Goal: Contribute content: Add original content to the website for others to see

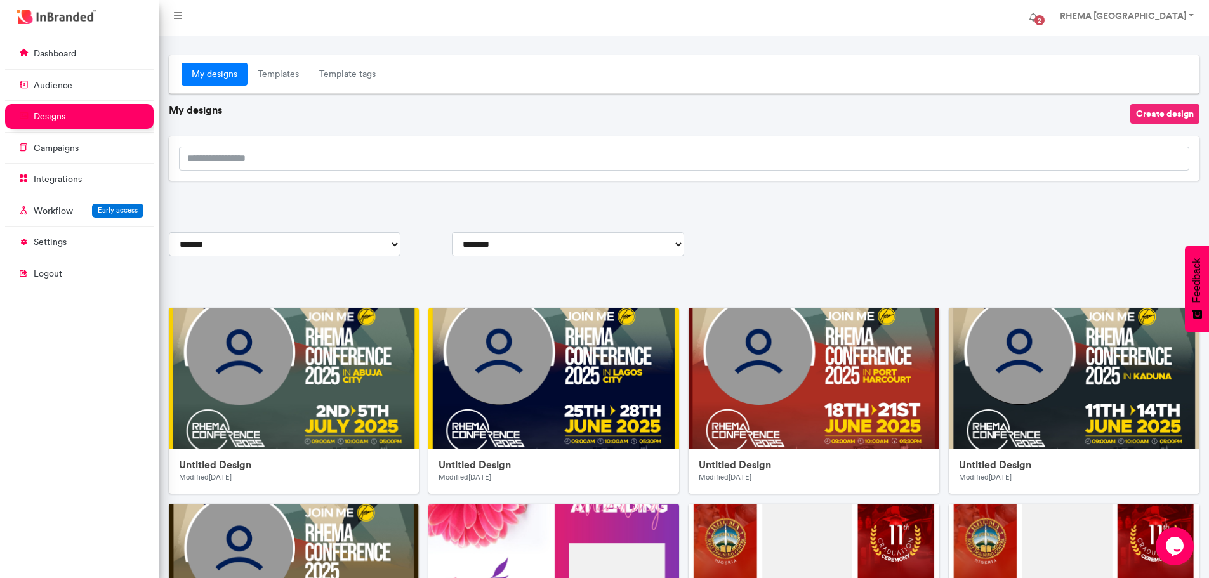
click at [1153, 116] on button "Create design" at bounding box center [1164, 114] width 69 height 20
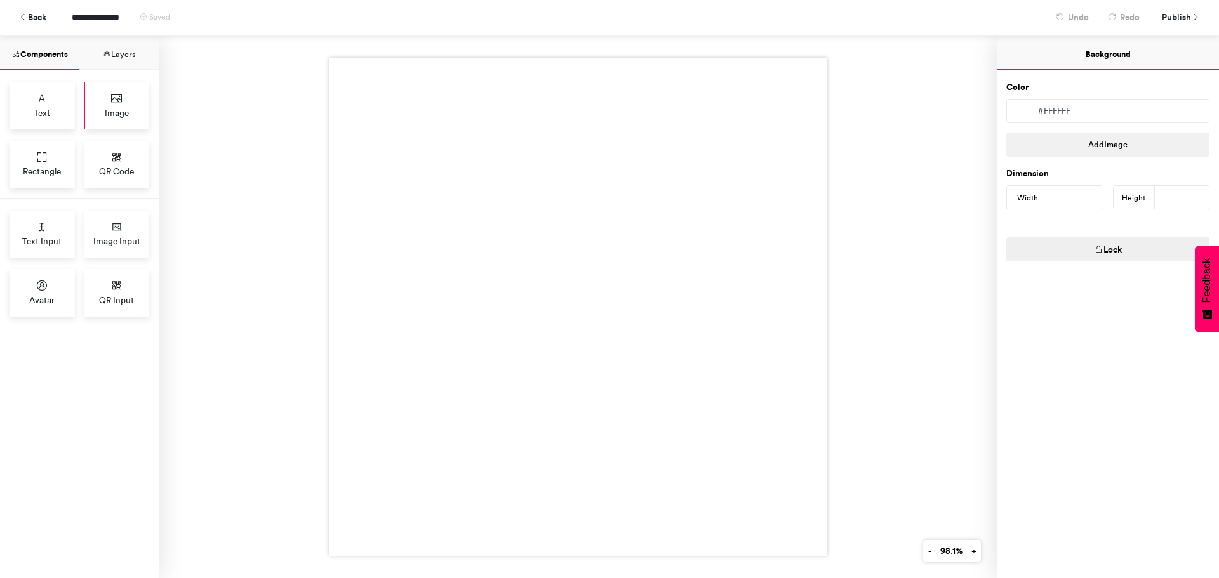
click at [114, 110] on span "Image" at bounding box center [117, 113] width 24 height 13
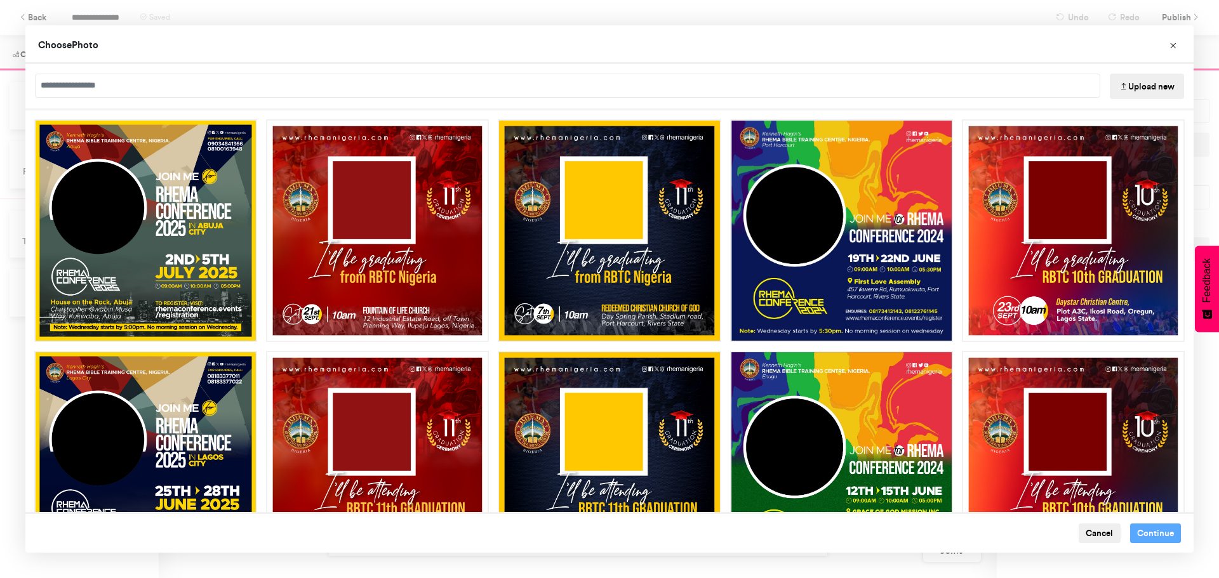
click at [1130, 88] on button "Upload new" at bounding box center [1147, 86] width 74 height 25
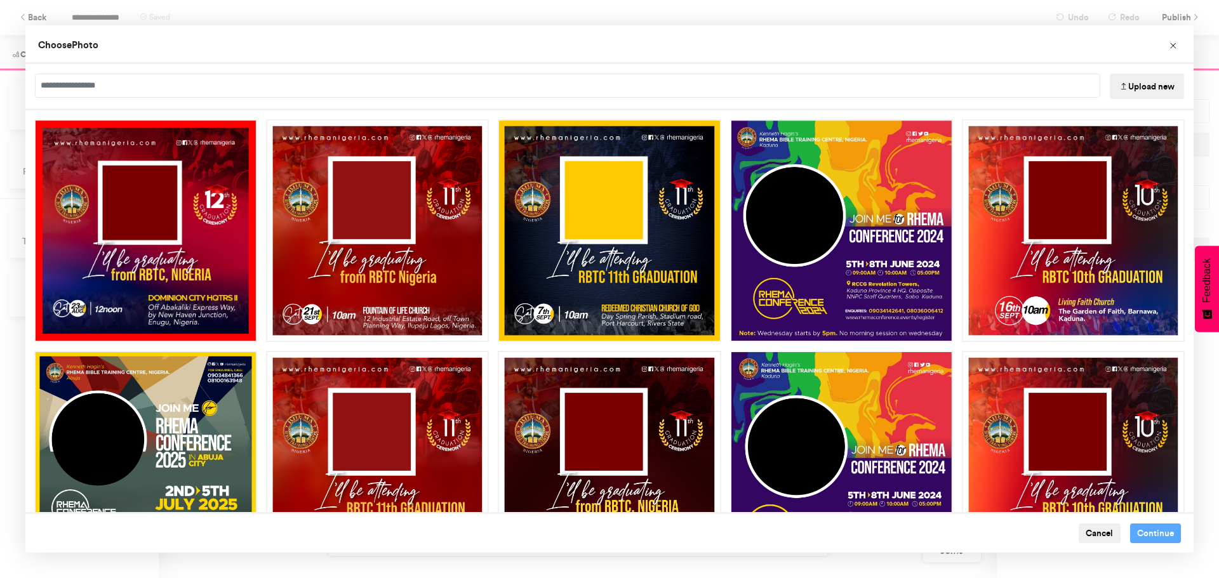
click at [1154, 86] on button "Upload new" at bounding box center [1147, 86] width 74 height 25
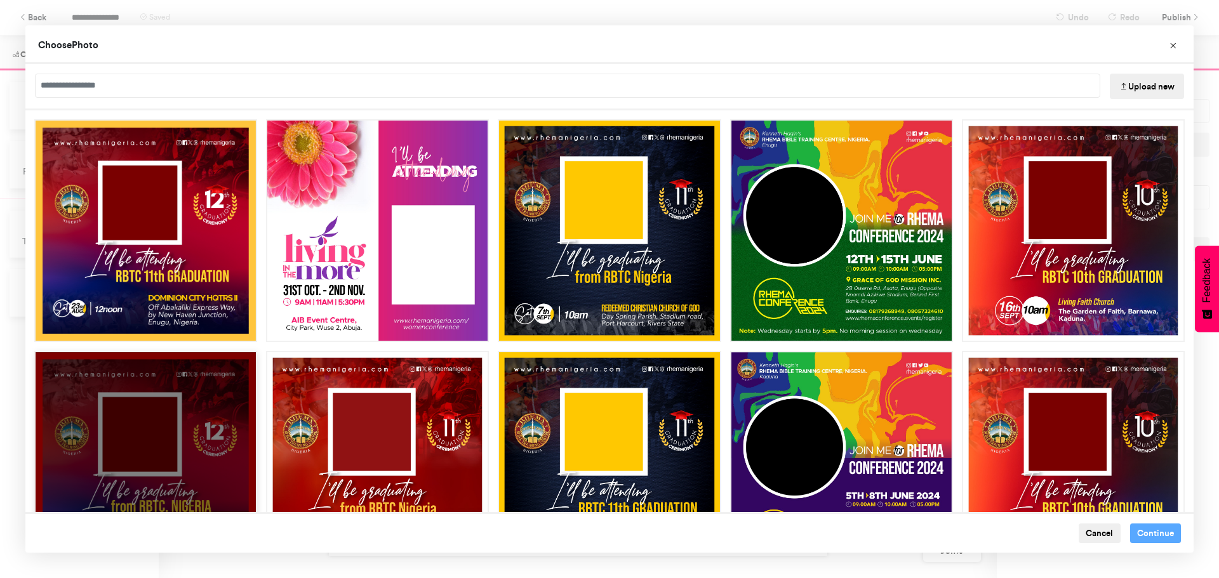
click at [151, 351] on div "Choose Image" at bounding box center [145, 462] width 223 height 223
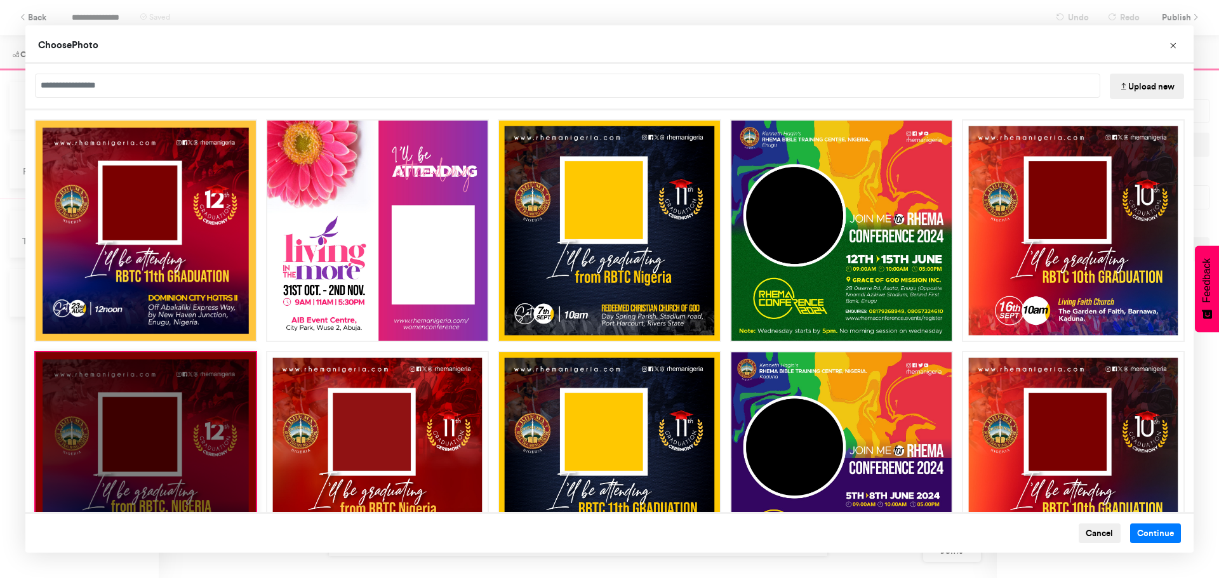
click at [178, 427] on div "Choose Image" at bounding box center [145, 462] width 223 height 223
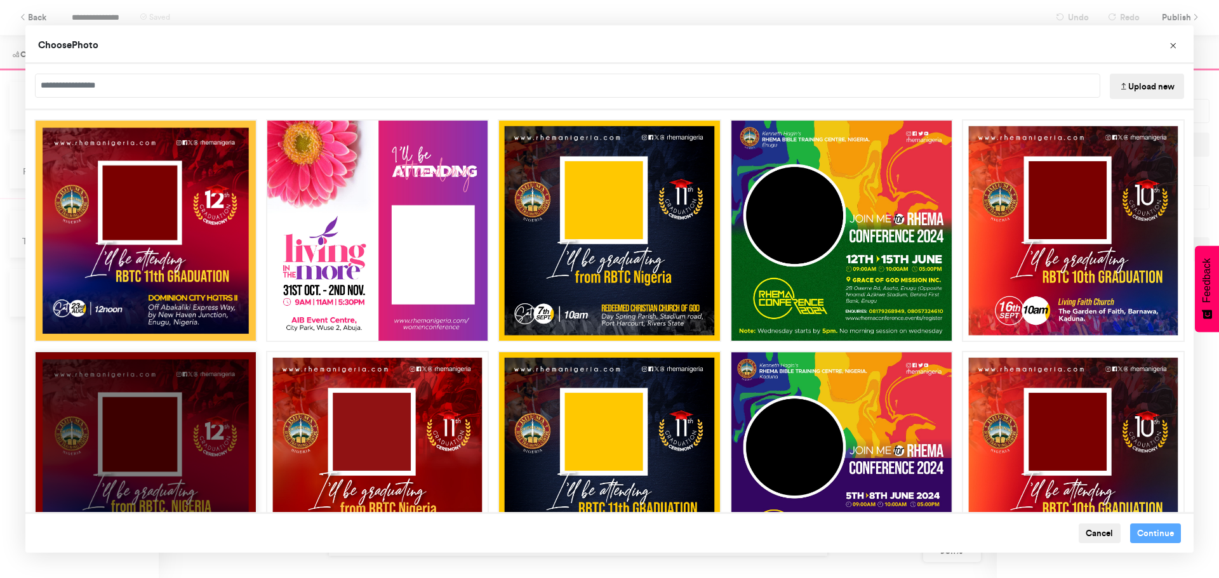
click at [173, 395] on div "Choose Image" at bounding box center [145, 462] width 223 height 223
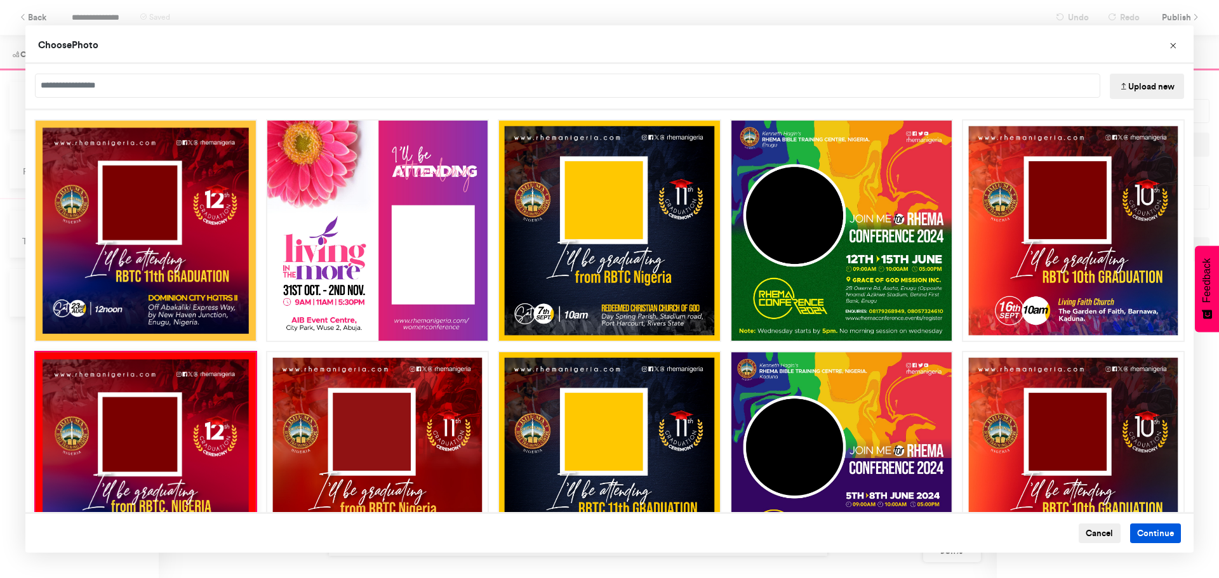
click at [1143, 533] on button "Continue" at bounding box center [1155, 534] width 51 height 20
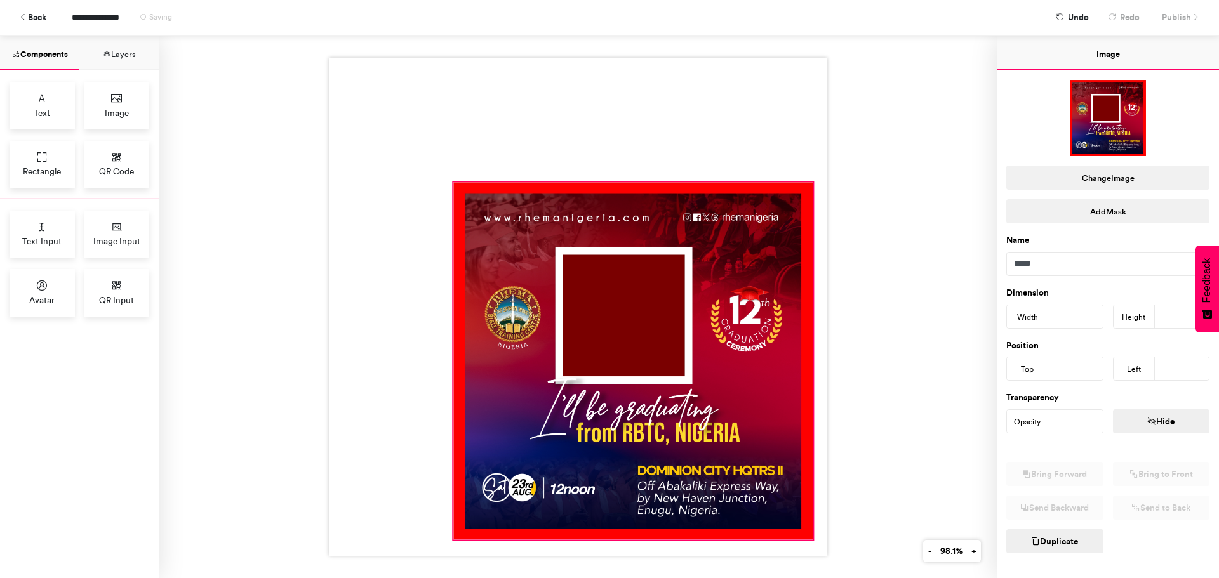
drag, startPoint x: 571, startPoint y: 304, endPoint x: 806, endPoint y: 537, distance: 330.8
click at [806, 537] on div at bounding box center [578, 307] width 498 height 498
type input "***"
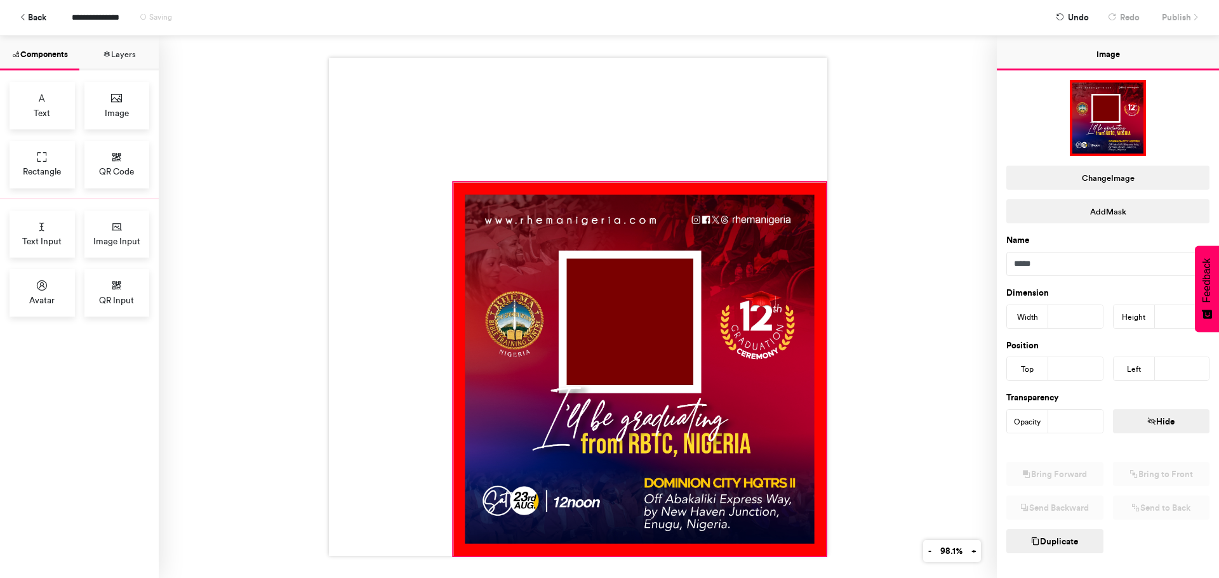
drag, startPoint x: 806, startPoint y: 537, endPoint x: 819, endPoint y: 553, distance: 21.2
click at [819, 553] on div at bounding box center [578, 307] width 838 height 543
type input "***"
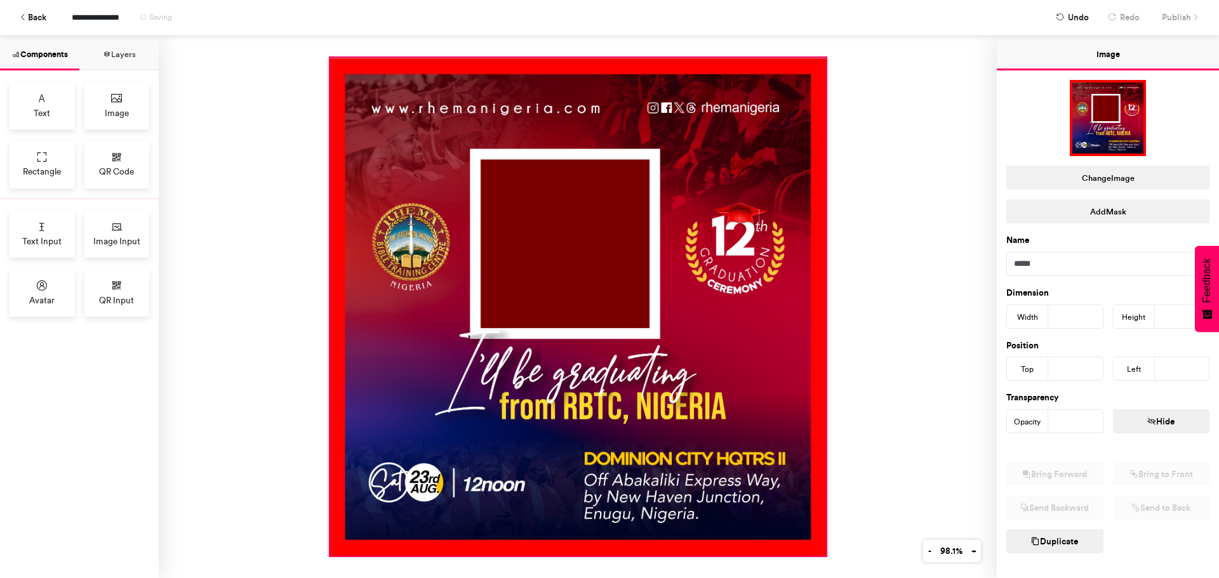
drag, startPoint x: 447, startPoint y: 179, endPoint x: 324, endPoint y: 55, distance: 175.0
click at [329, 58] on div at bounding box center [578, 307] width 498 height 498
type input "***"
type input "*"
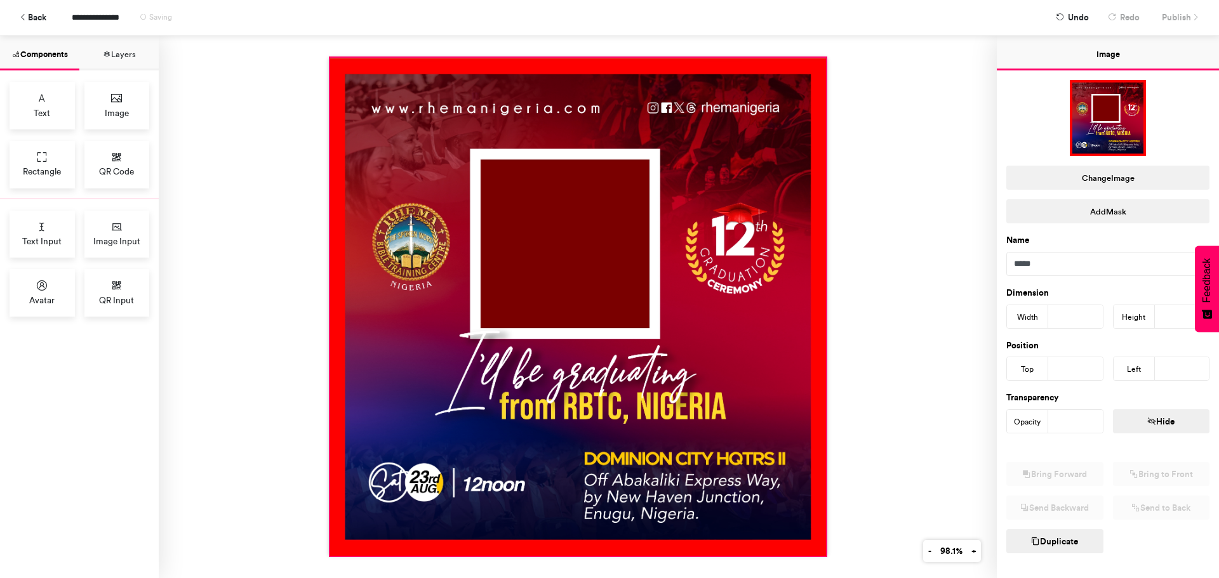
type input "*"
click at [121, 233] on div "Image Input" at bounding box center [116, 235] width 65 height 48
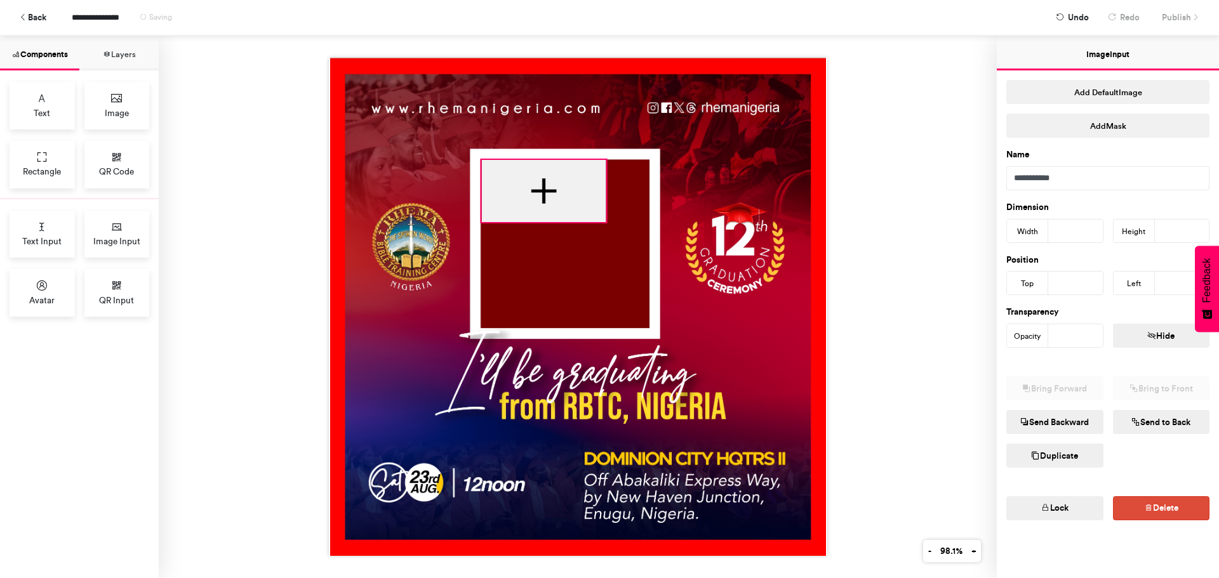
drag, startPoint x: 520, startPoint y: 209, endPoint x: 548, endPoint y: 187, distance: 35.7
click at [548, 187] on div at bounding box center [543, 191] width 124 height 62
type input "***"
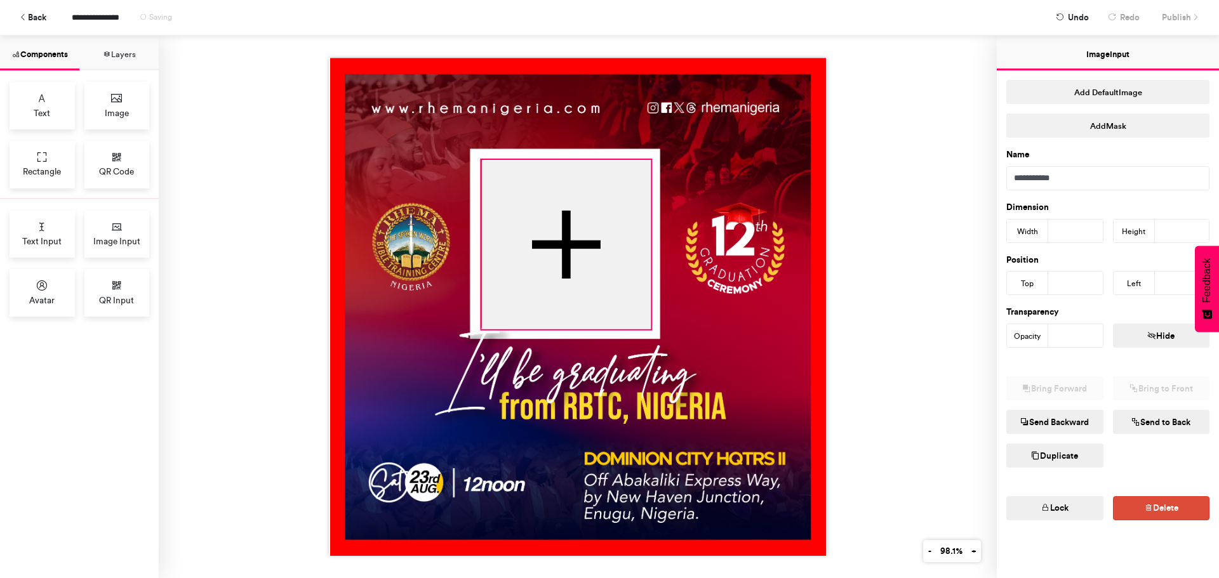
drag, startPoint x: 600, startPoint y: 220, endPoint x: 645, endPoint y: 328, distance: 116.4
click at [645, 328] on div at bounding box center [578, 307] width 498 height 498
type input "***"
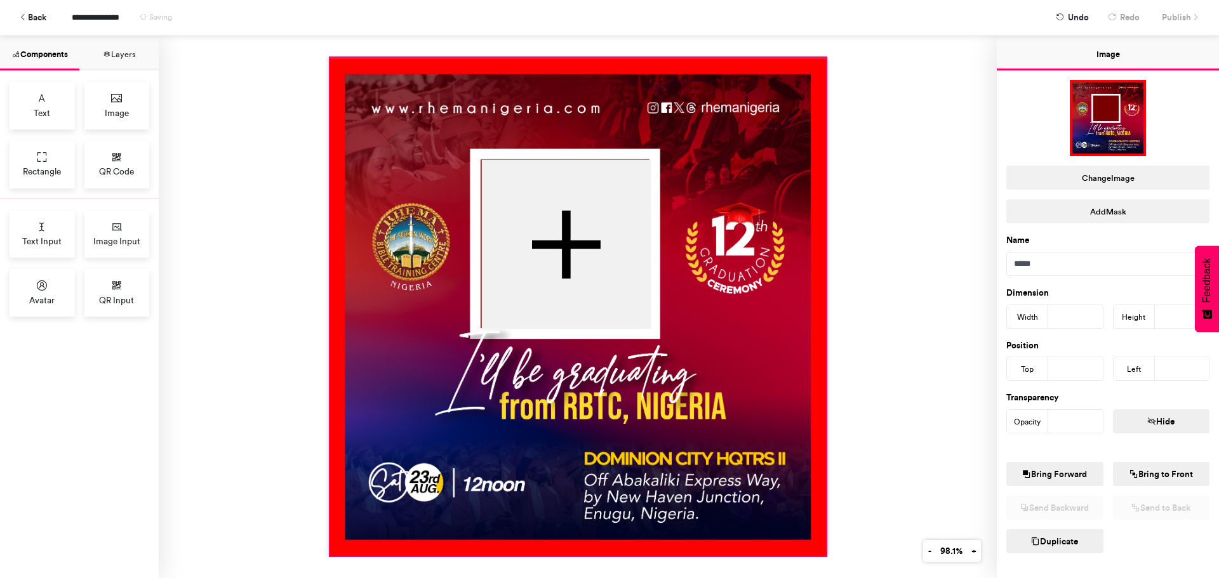
click at [719, 299] on div at bounding box center [577, 307] width 496 height 498
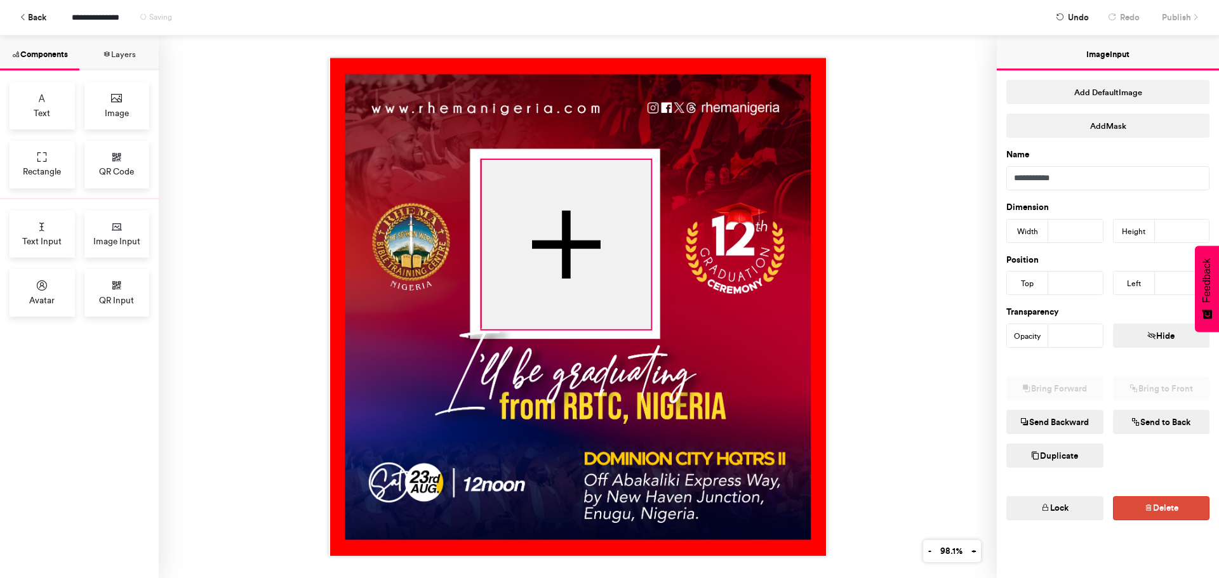
click at [526, 241] on div at bounding box center [565, 244] width 169 height 169
click at [474, 156] on div at bounding box center [578, 307] width 498 height 498
type input "***"
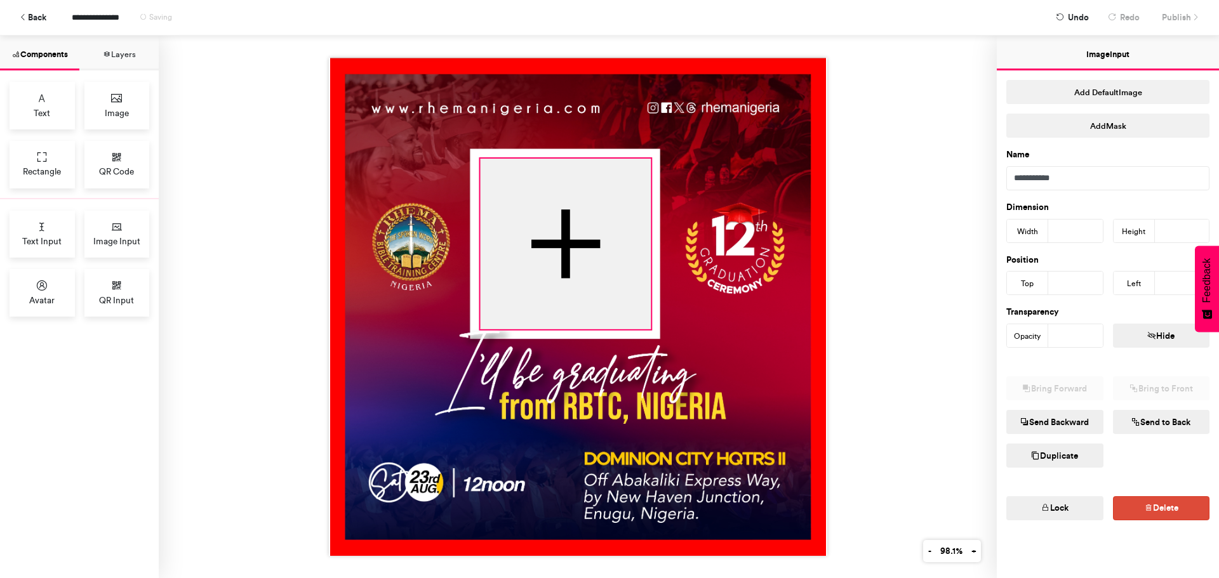
type input "***"
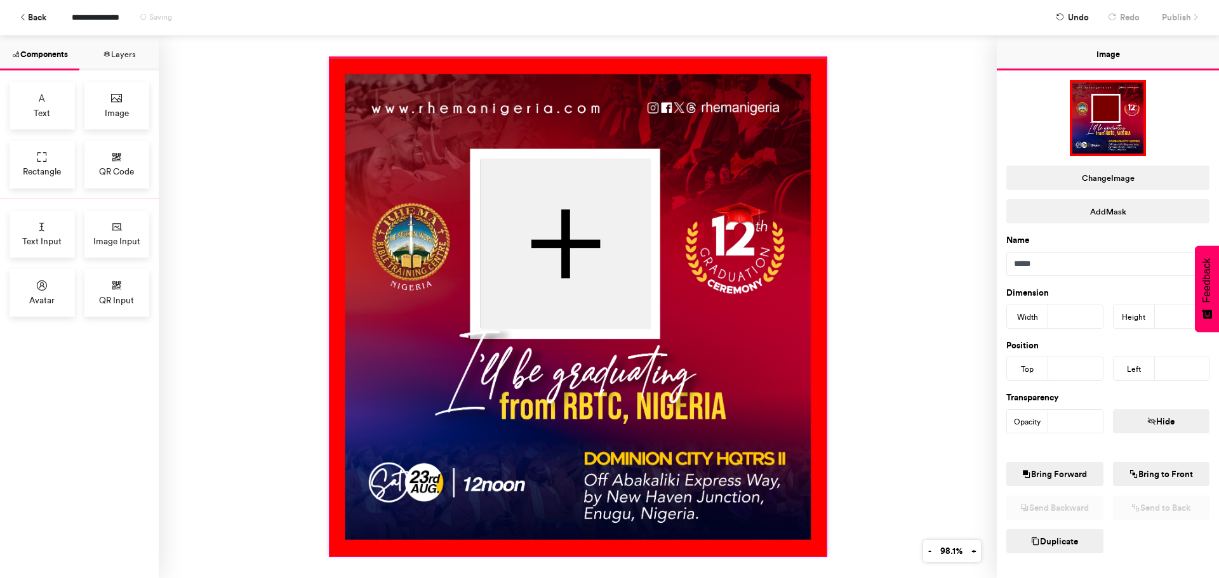
click at [415, 147] on div at bounding box center [577, 307] width 496 height 498
click at [905, 305] on div at bounding box center [578, 307] width 838 height 543
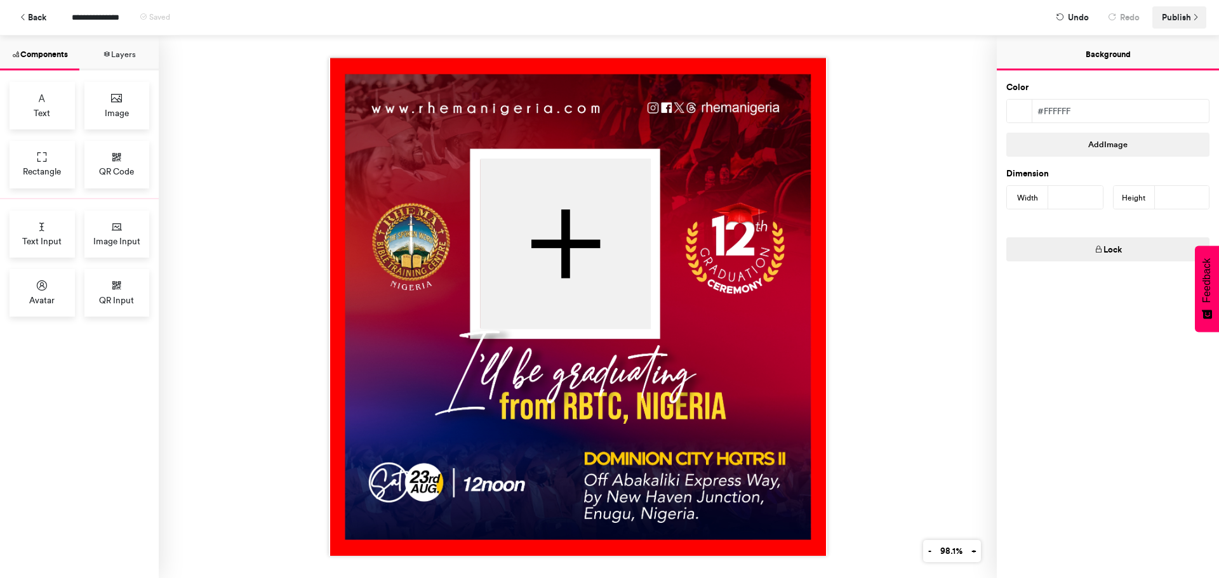
click at [1174, 20] on span "Publish" at bounding box center [1176, 17] width 29 height 22
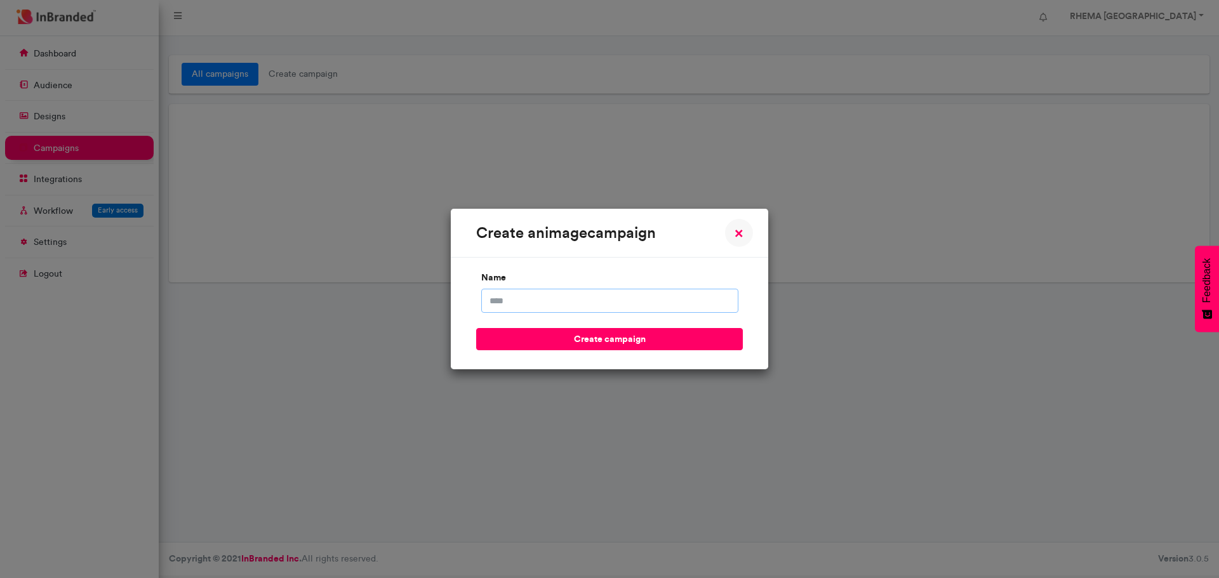
click at [529, 298] on input "name" at bounding box center [609, 301] width 257 height 24
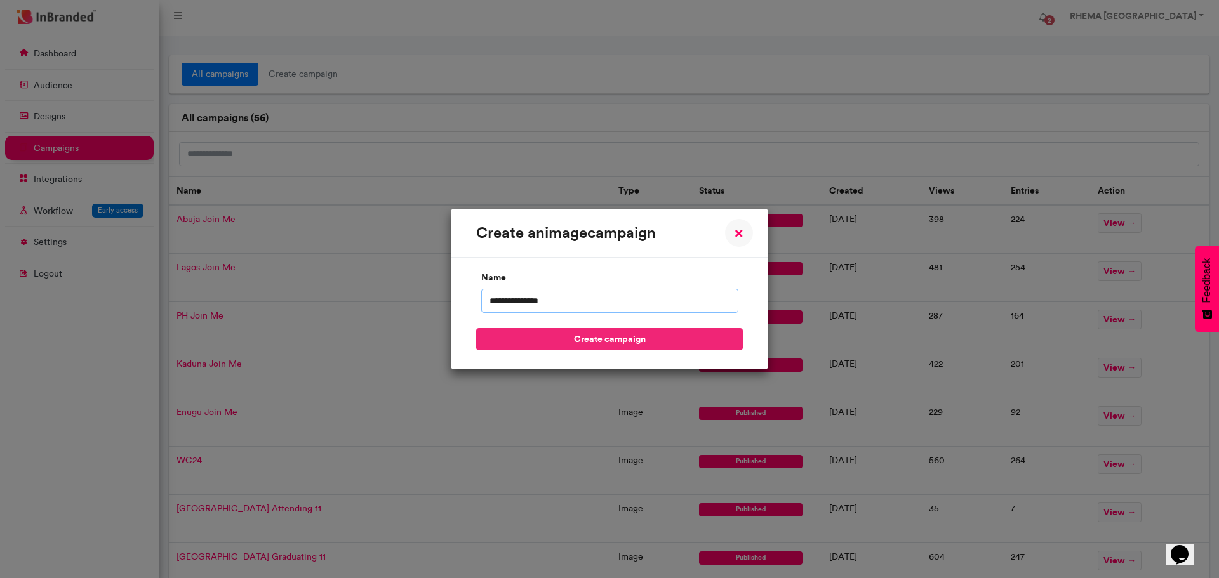
type input "**********"
click at [549, 335] on button "create campaign" at bounding box center [609, 339] width 267 height 22
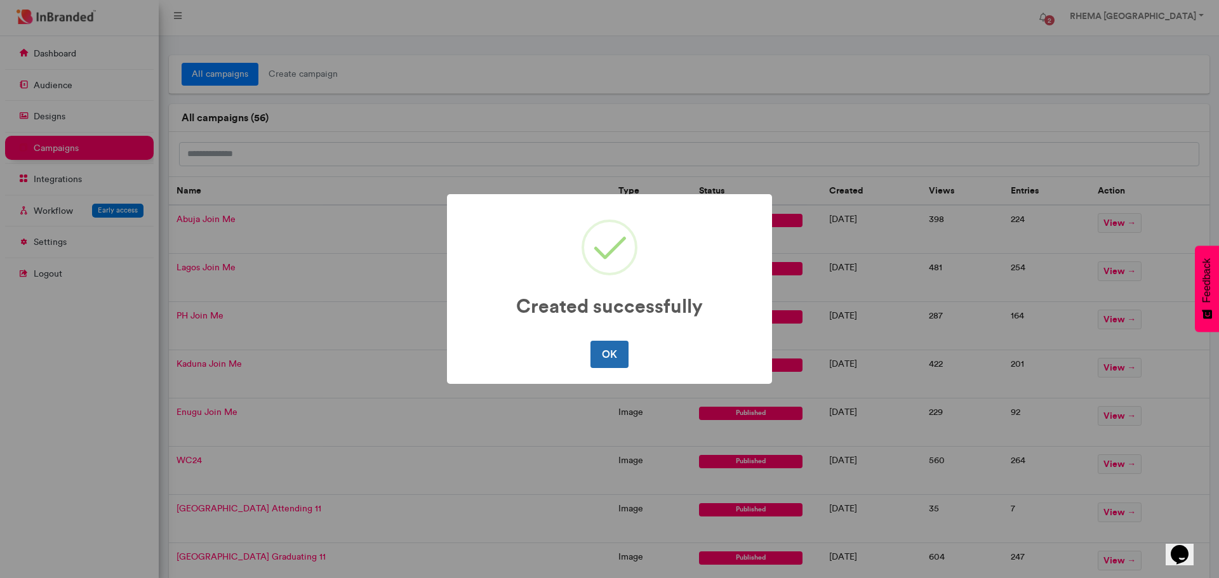
click at [606, 356] on button "OK" at bounding box center [608, 354] width 37 height 27
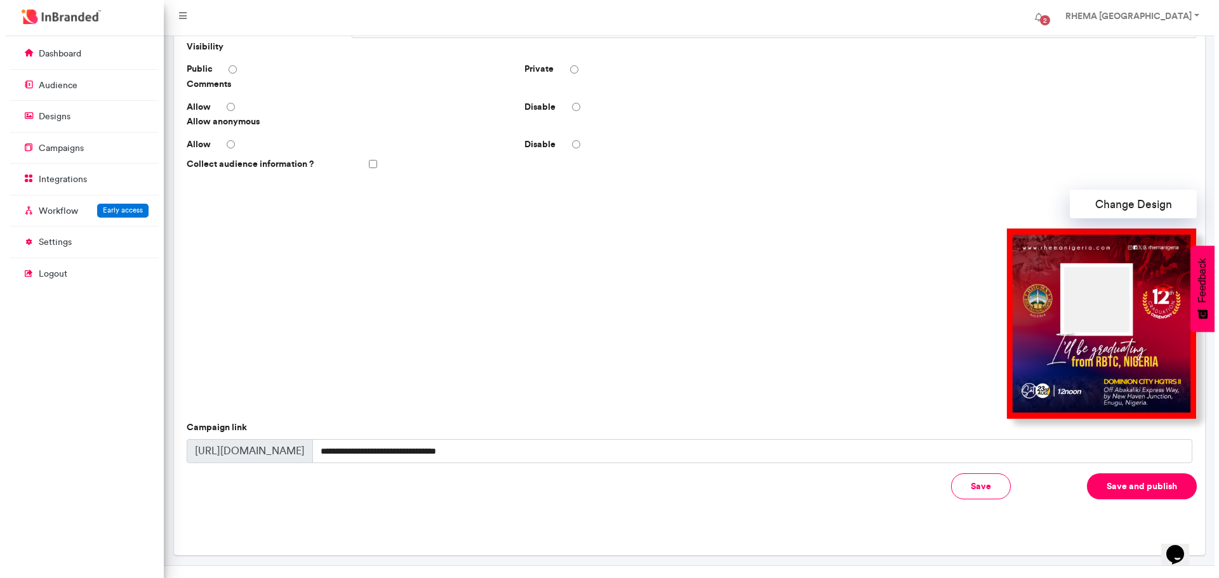
scroll to position [256, 0]
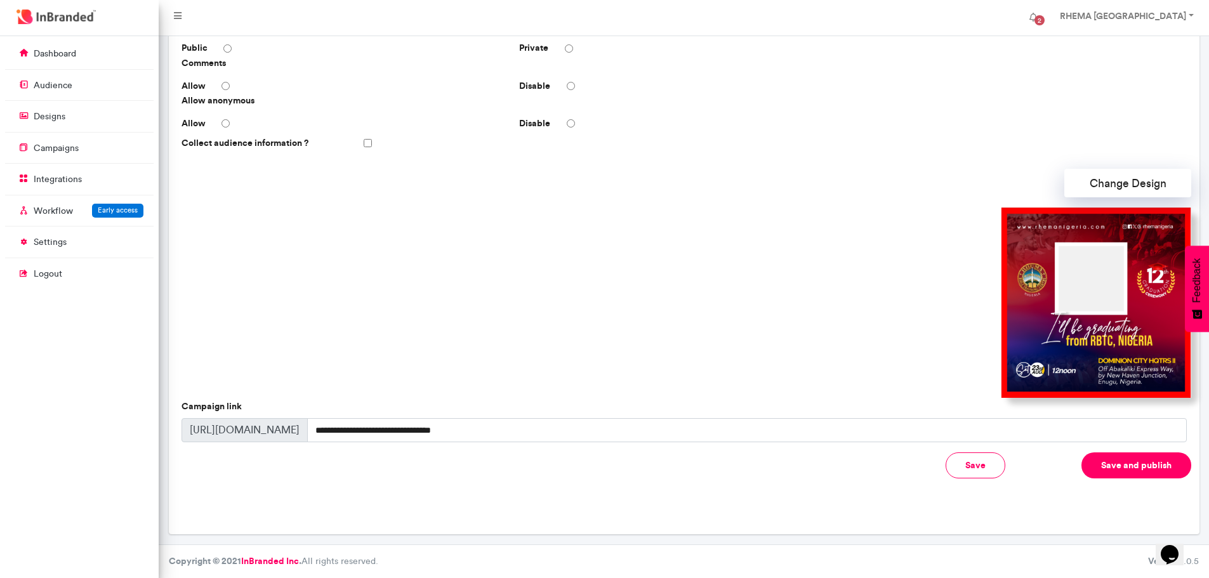
click at [1111, 467] on button "Save and publish" at bounding box center [1137, 466] width 110 height 26
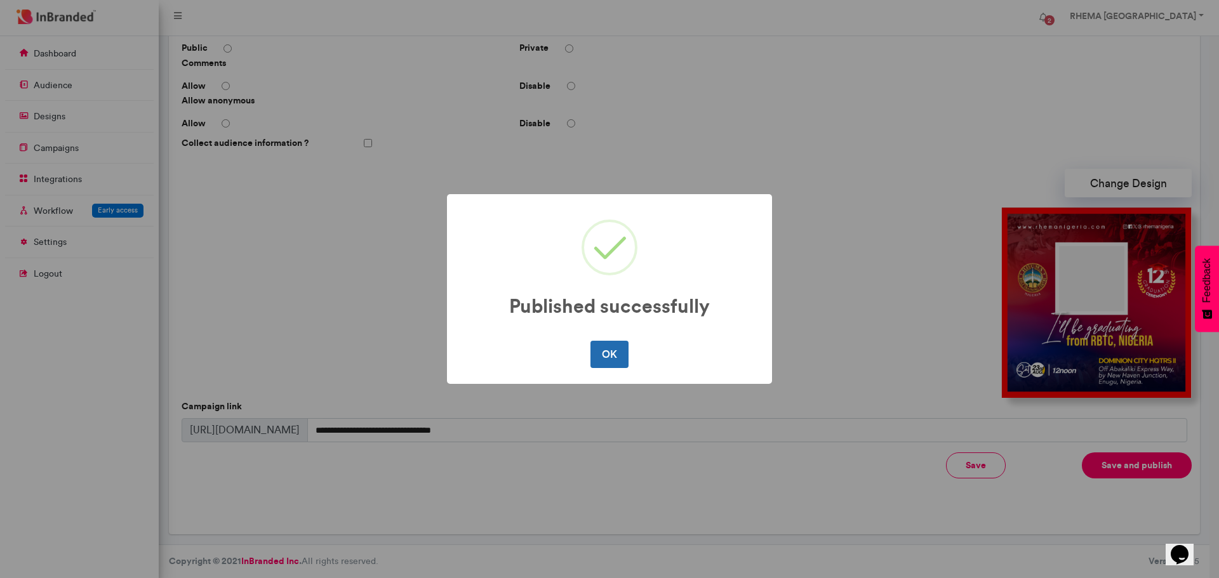
click at [614, 356] on button "OK" at bounding box center [608, 354] width 37 height 27
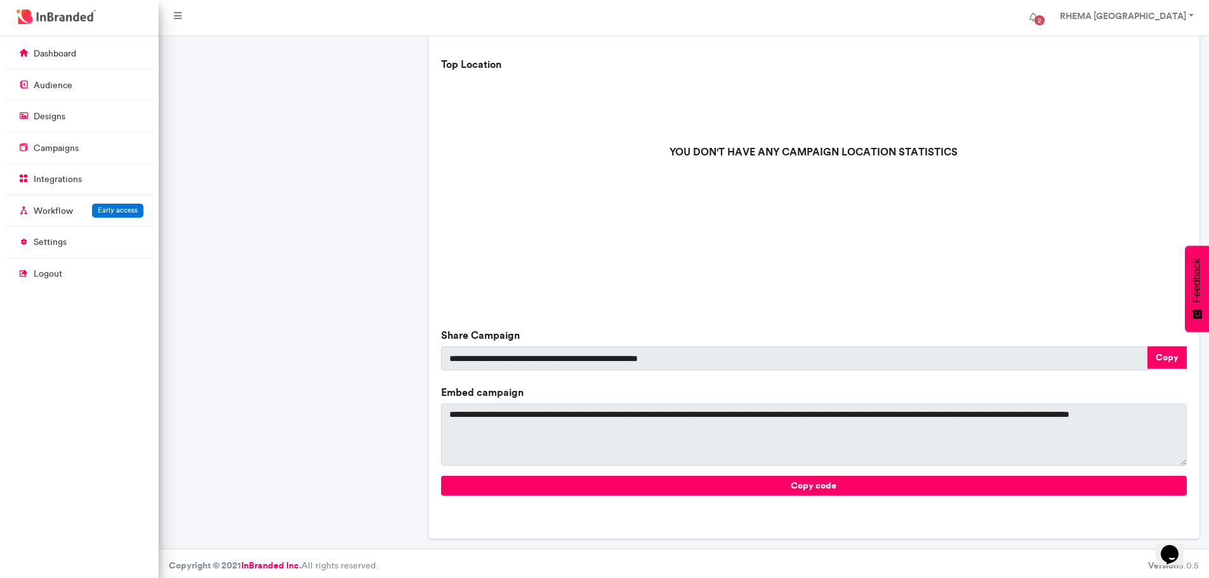
scroll to position [347, 0]
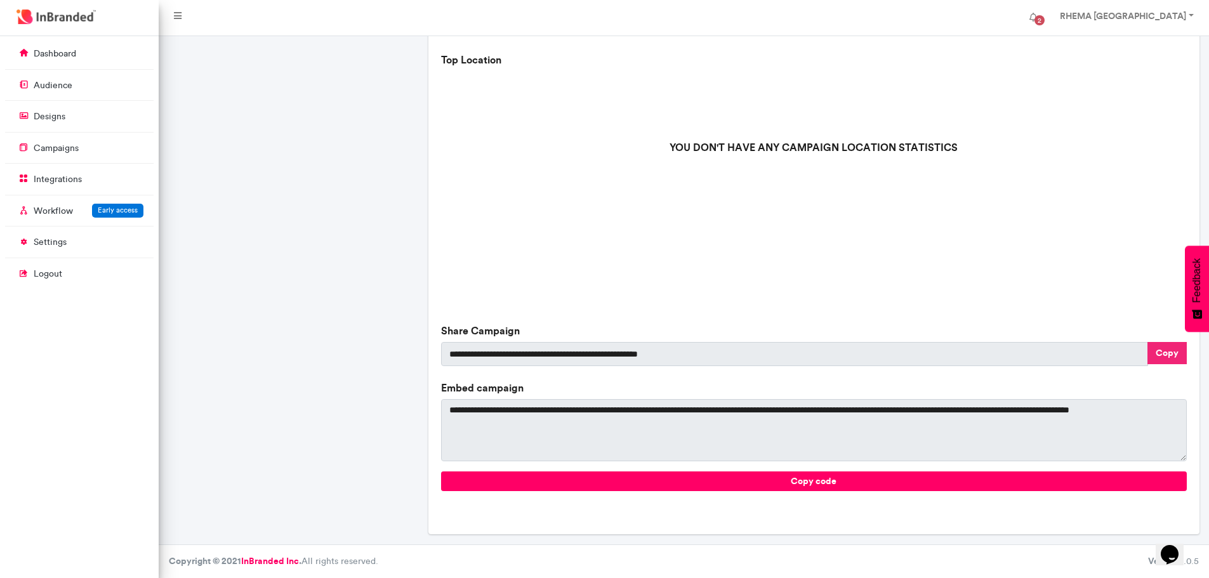
click at [1158, 358] on button "Copy" at bounding box center [1167, 353] width 39 height 22
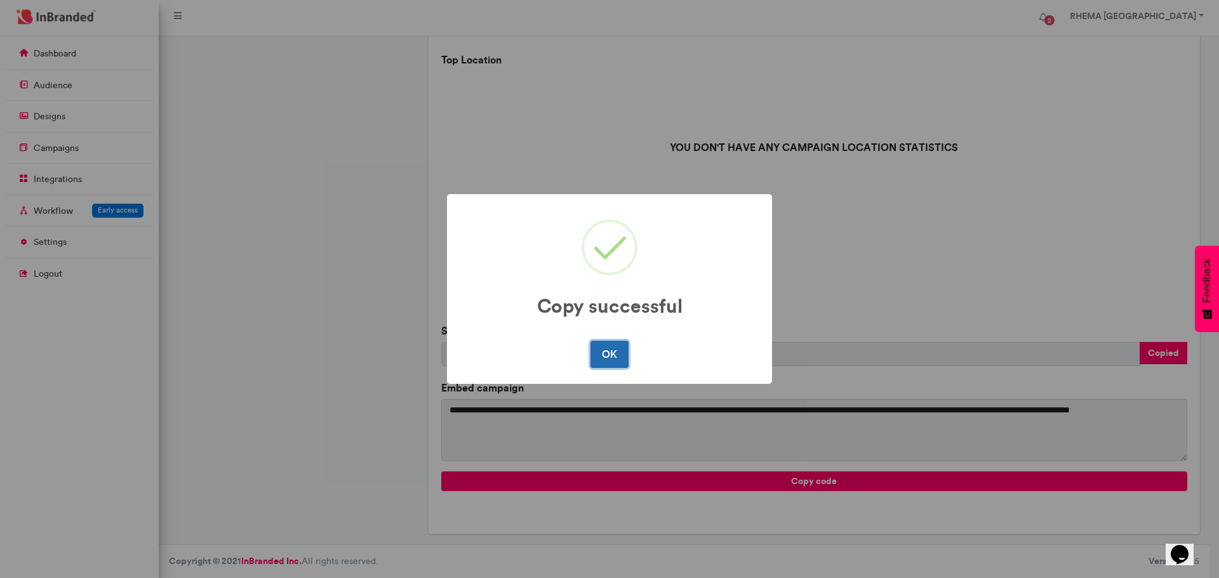
click at [621, 356] on button "OK" at bounding box center [608, 354] width 37 height 27
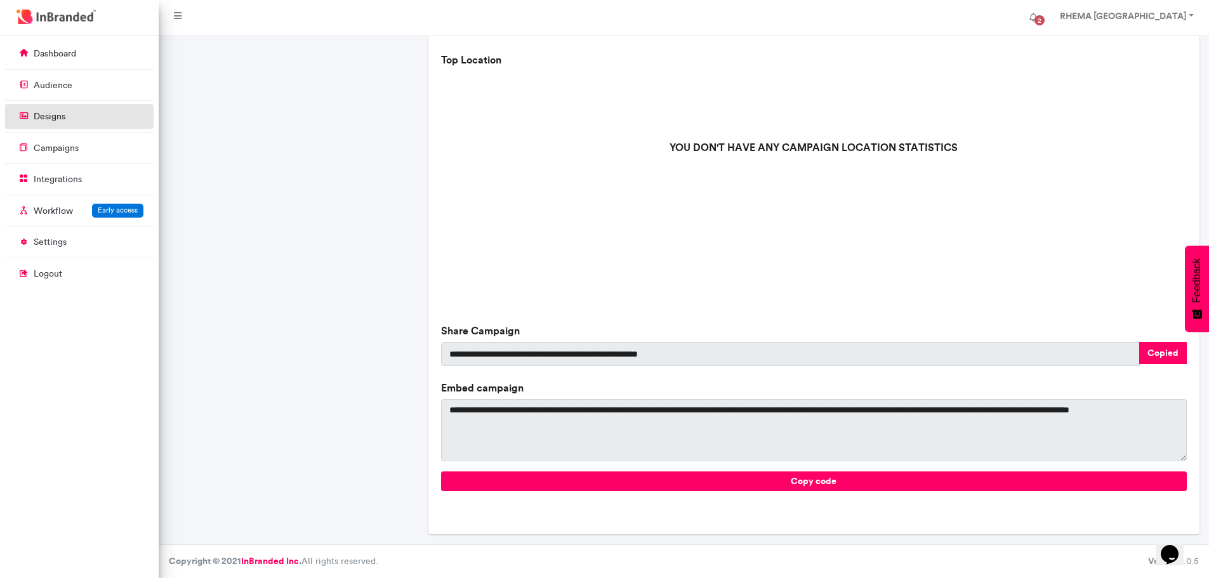
click at [53, 112] on p "designs" at bounding box center [50, 116] width 32 height 13
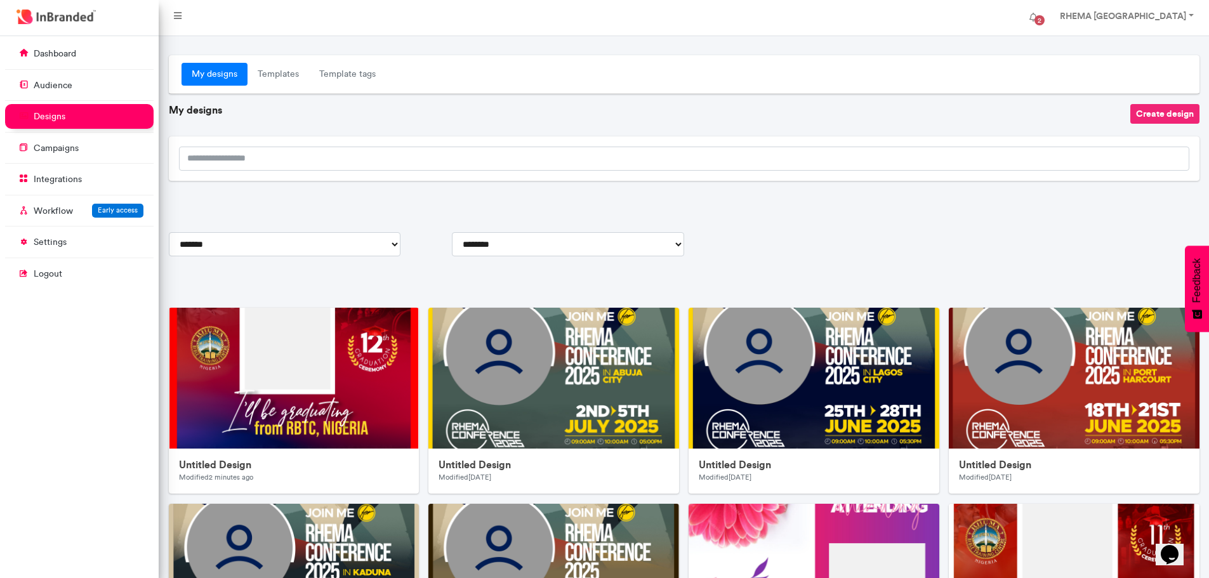
click at [1166, 110] on button "Create design" at bounding box center [1164, 114] width 69 height 20
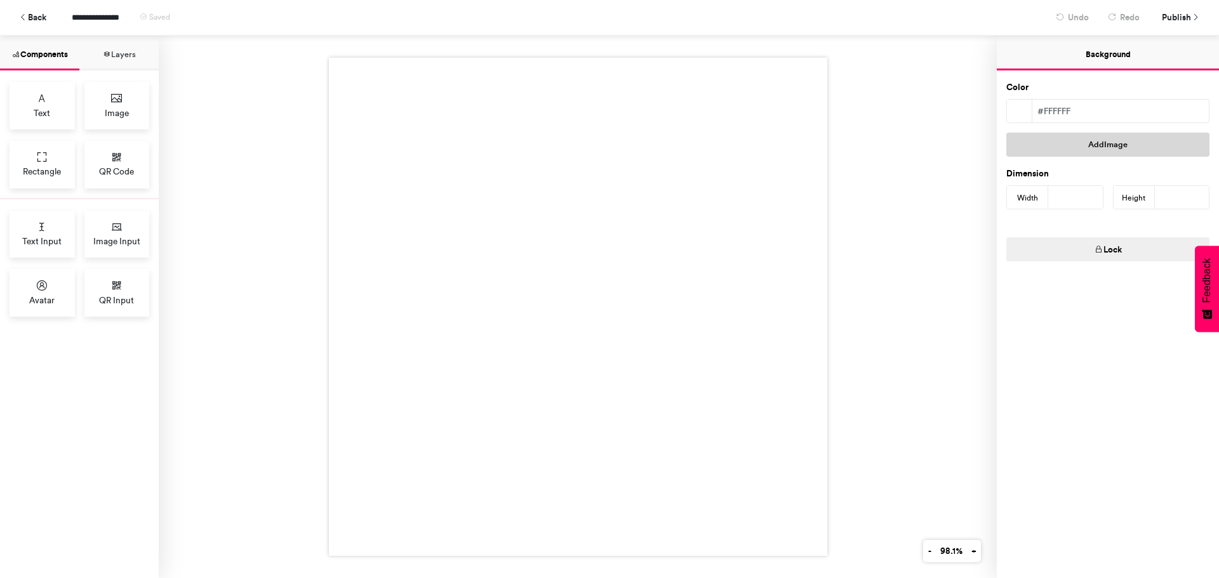
click at [1119, 148] on button "Add Image" at bounding box center [1107, 145] width 203 height 24
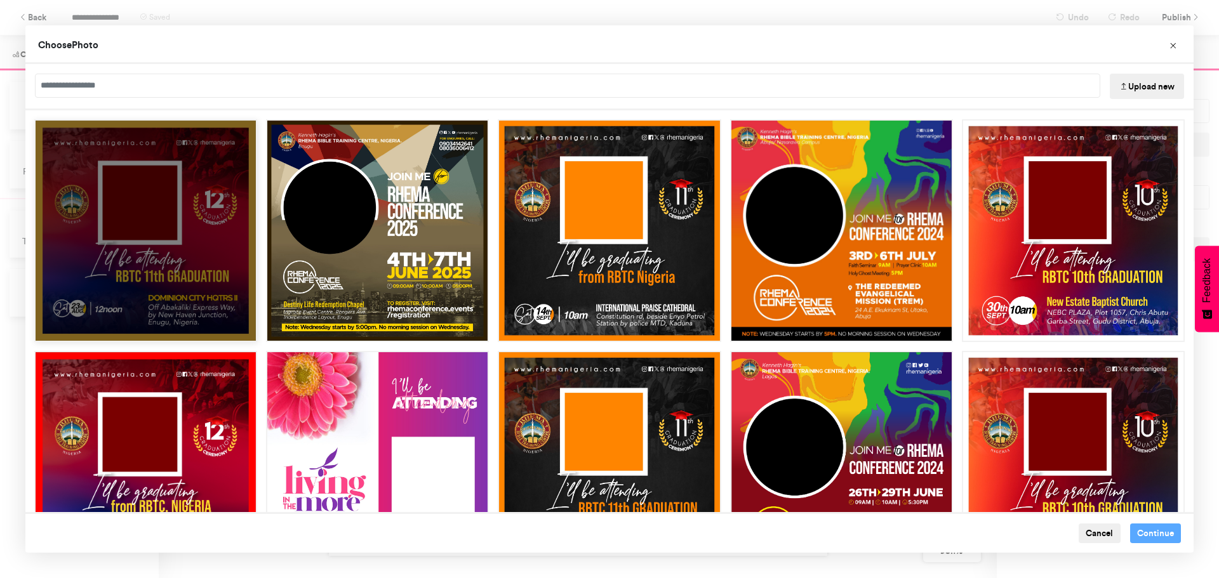
click at [169, 215] on div "Choose Image" at bounding box center [145, 230] width 223 height 223
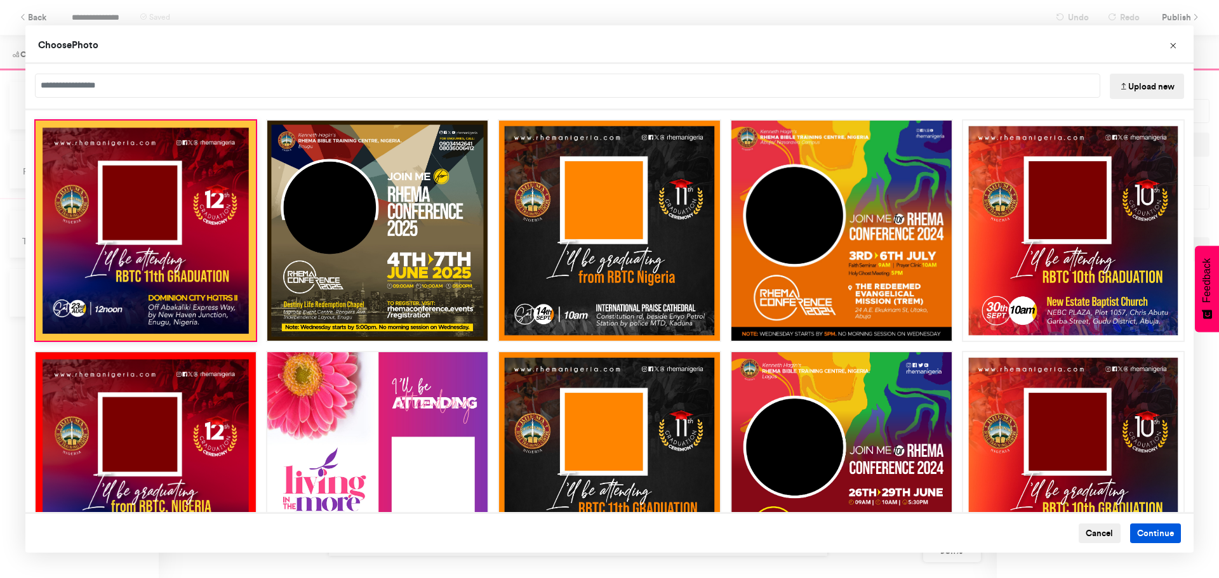
click at [1140, 527] on button "Continue" at bounding box center [1155, 534] width 51 height 20
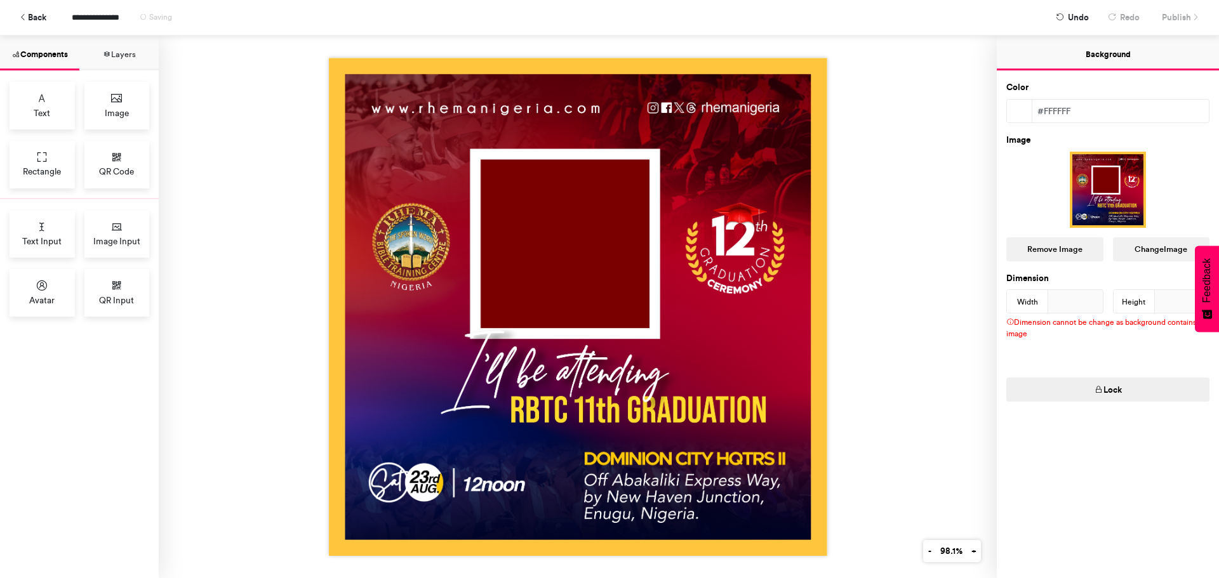
click at [870, 264] on div at bounding box center [578, 307] width 838 height 543
click at [117, 228] on icon at bounding box center [116, 227] width 13 height 13
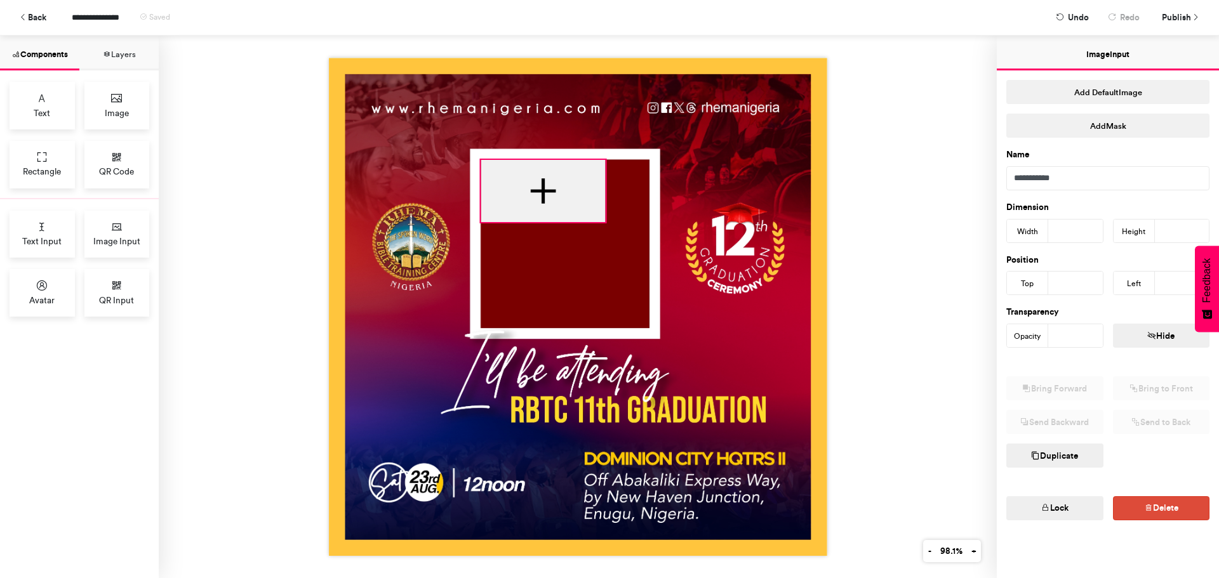
drag, startPoint x: 508, startPoint y: 207, endPoint x: 536, endPoint y: 185, distance: 35.2
click at [536, 185] on div at bounding box center [542, 191] width 124 height 62
type input "***"
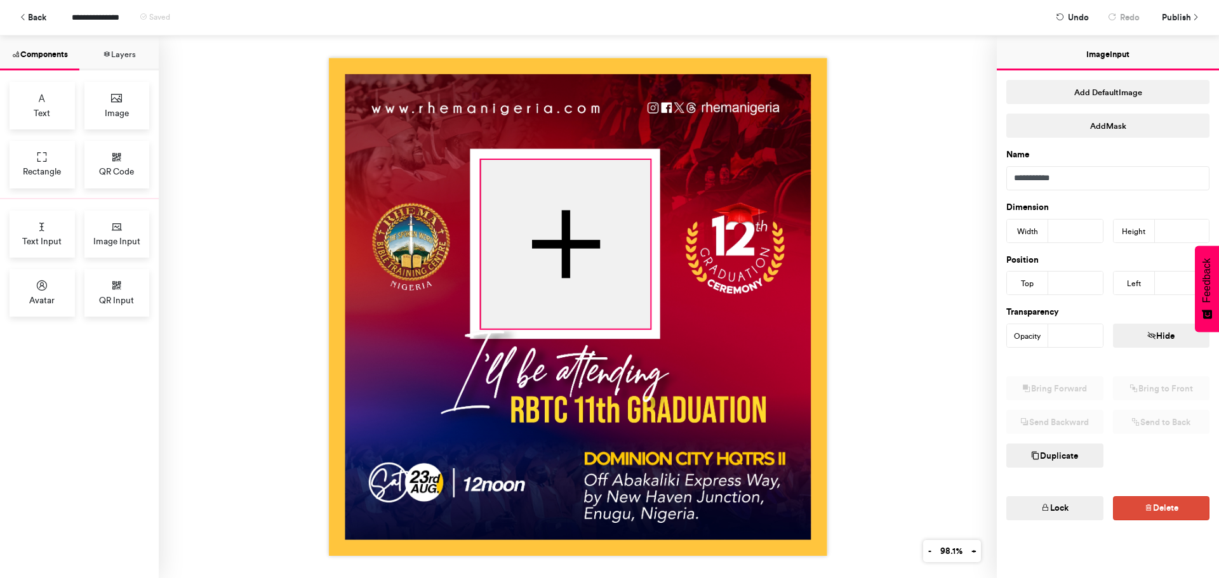
drag, startPoint x: 598, startPoint y: 216, endPoint x: 643, endPoint y: 323, distance: 115.8
click at [643, 323] on div at bounding box center [578, 307] width 498 height 498
type input "***"
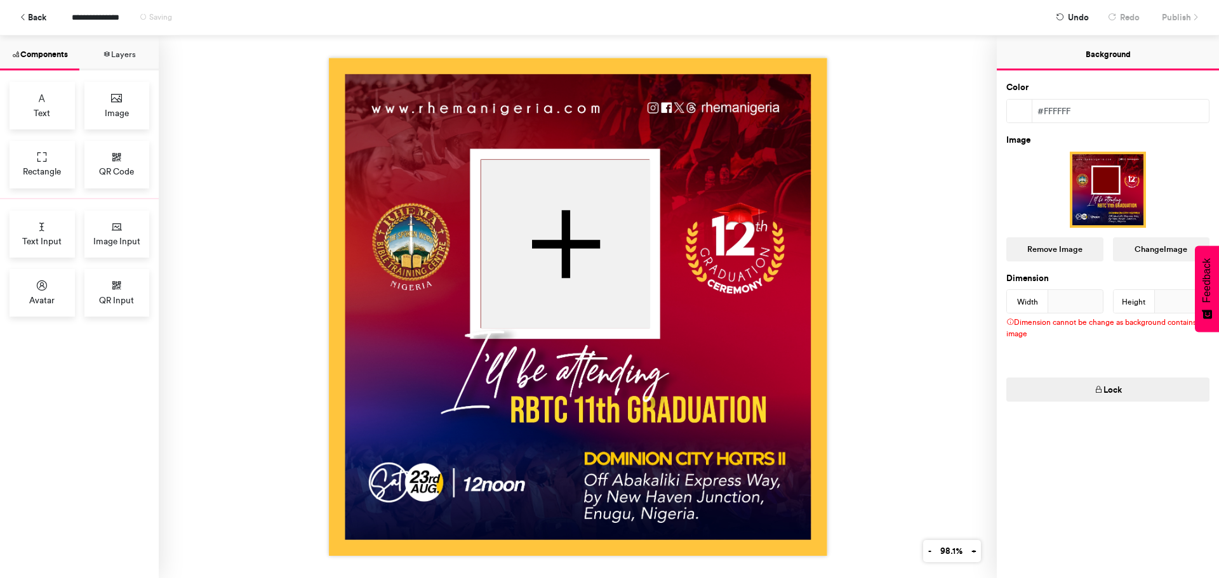
click at [713, 304] on img at bounding box center [578, 307] width 498 height 498
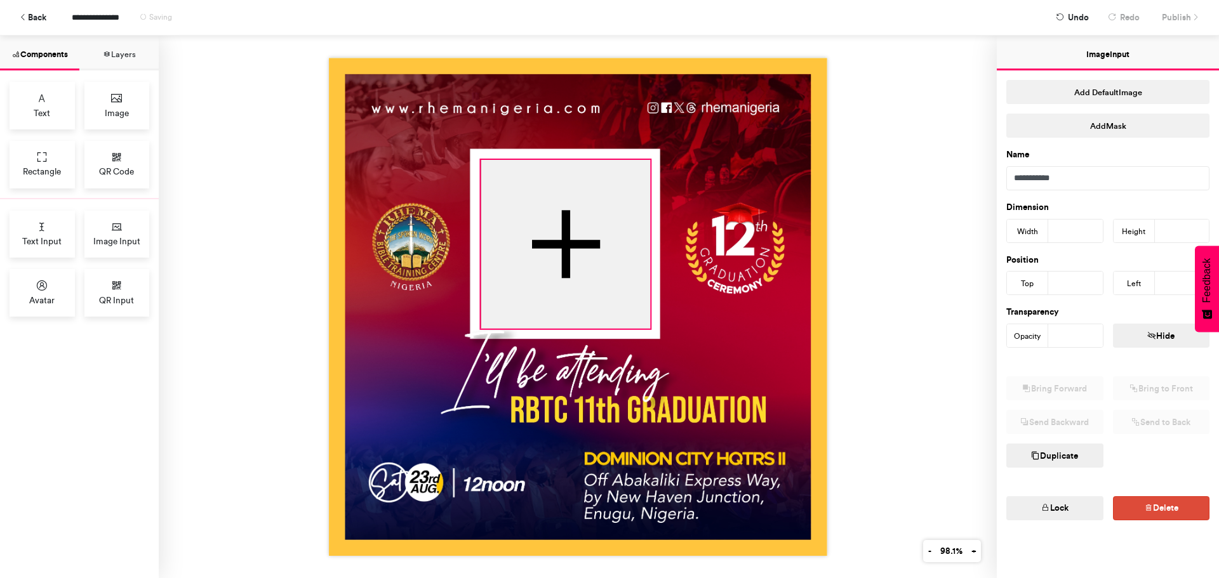
click at [505, 183] on div at bounding box center [564, 244] width 169 height 169
click at [475, 156] on div at bounding box center [578, 307] width 498 height 498
type input "***"
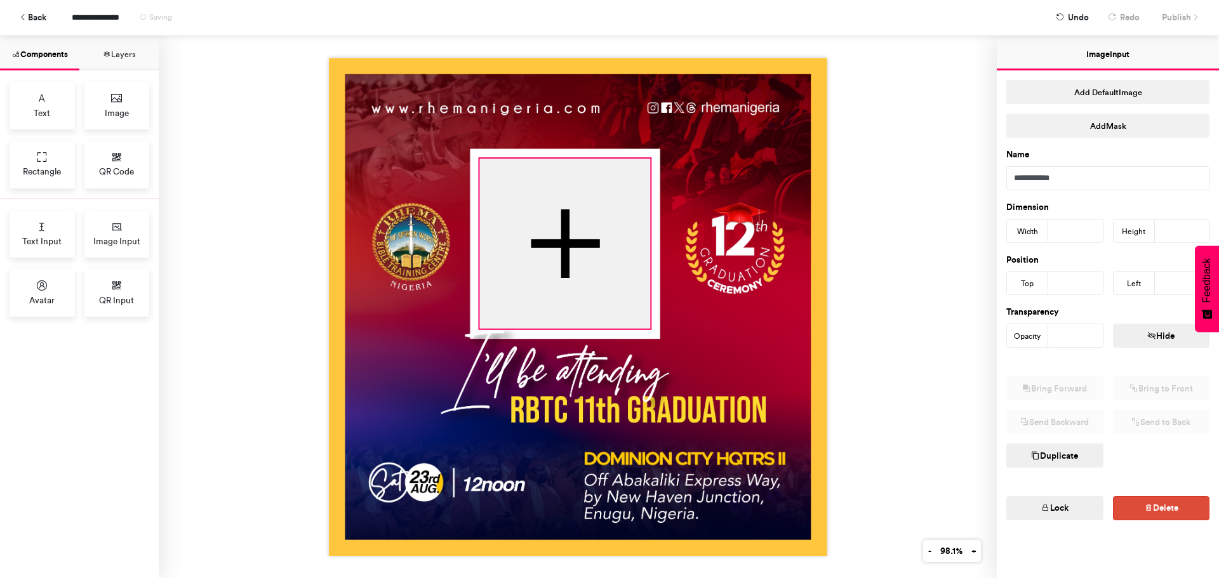
type input "***"
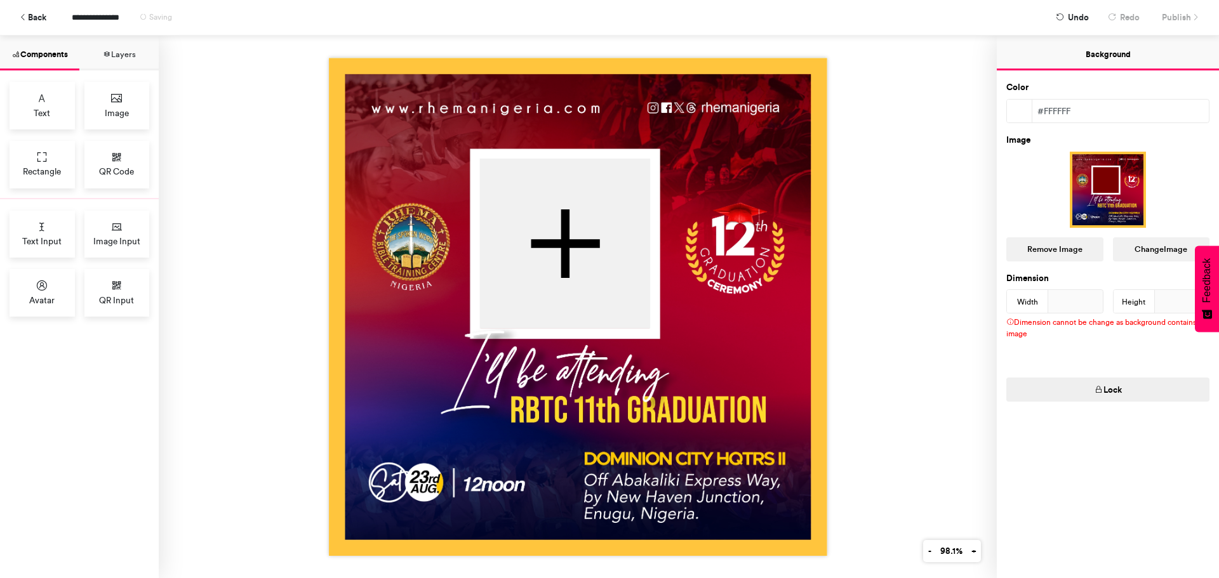
click at [505, 115] on img at bounding box center [578, 307] width 498 height 498
click at [1070, 425] on div "Color #ffffff Image Remove Image Change Image Dimension Width *** Height *** Di…" at bounding box center [1108, 324] width 222 height 508
click at [927, 385] on div at bounding box center [578, 307] width 838 height 543
click at [1096, 329] on div "Dimension cannot be change as background contains an image" at bounding box center [1108, 332] width 222 height 36
click at [1087, 324] on div "Dimension cannot be change as background contains an image" at bounding box center [1108, 332] width 222 height 36
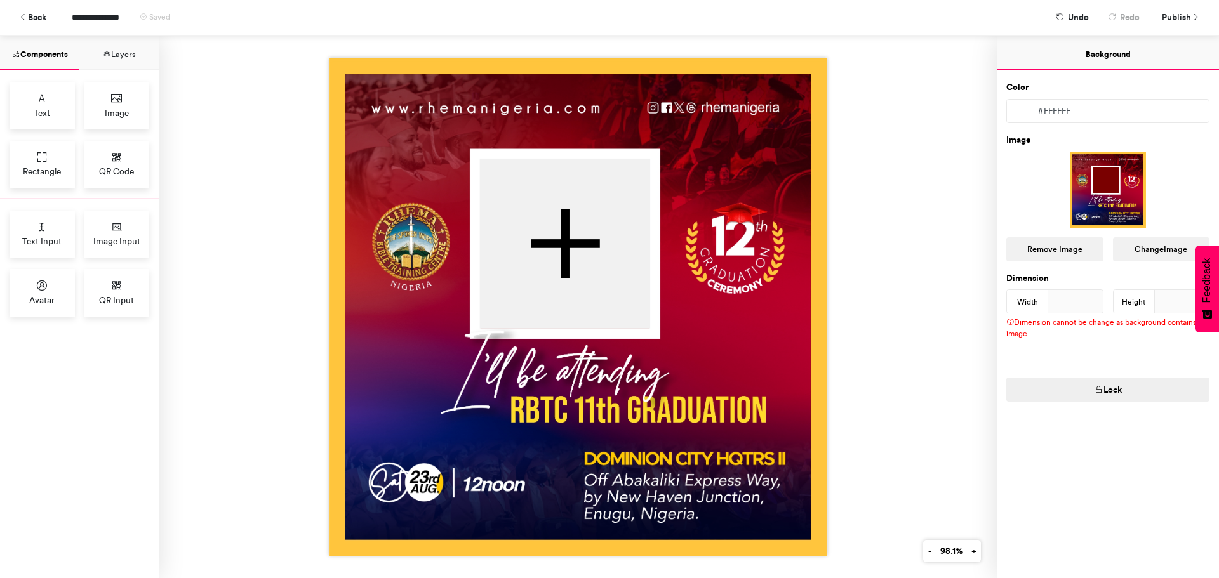
click at [764, 225] on img at bounding box center [578, 307] width 498 height 498
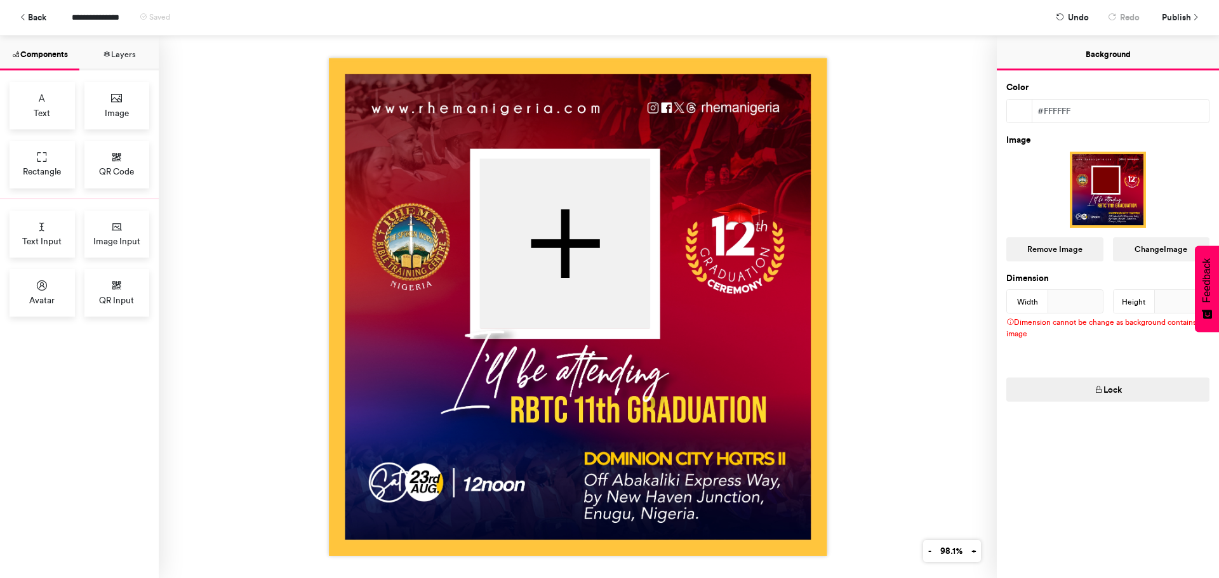
click at [764, 225] on img at bounding box center [578, 307] width 498 height 498
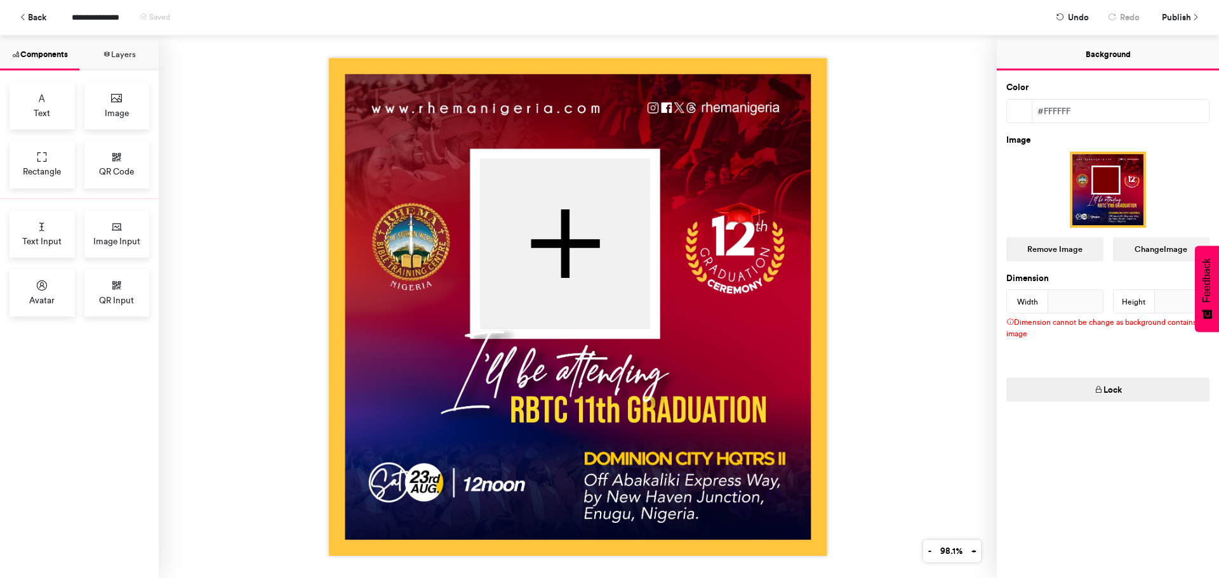
click at [764, 225] on img at bounding box center [578, 307] width 498 height 498
click at [1178, 18] on span "Publish" at bounding box center [1176, 17] width 29 height 22
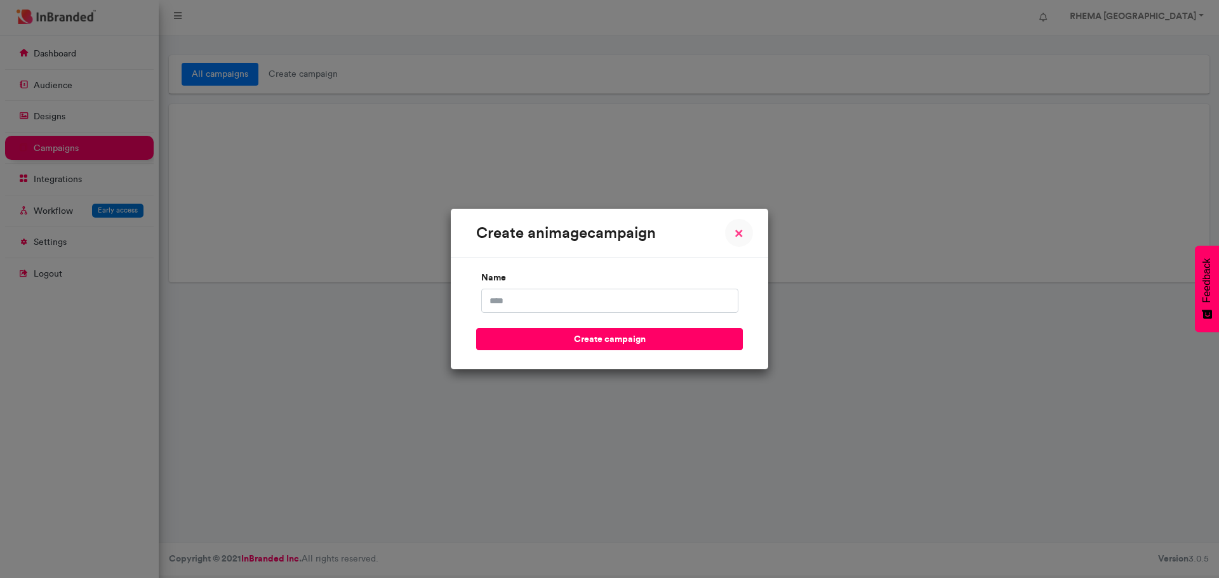
click at [738, 234] on span "×" at bounding box center [738, 232] width 9 height 15
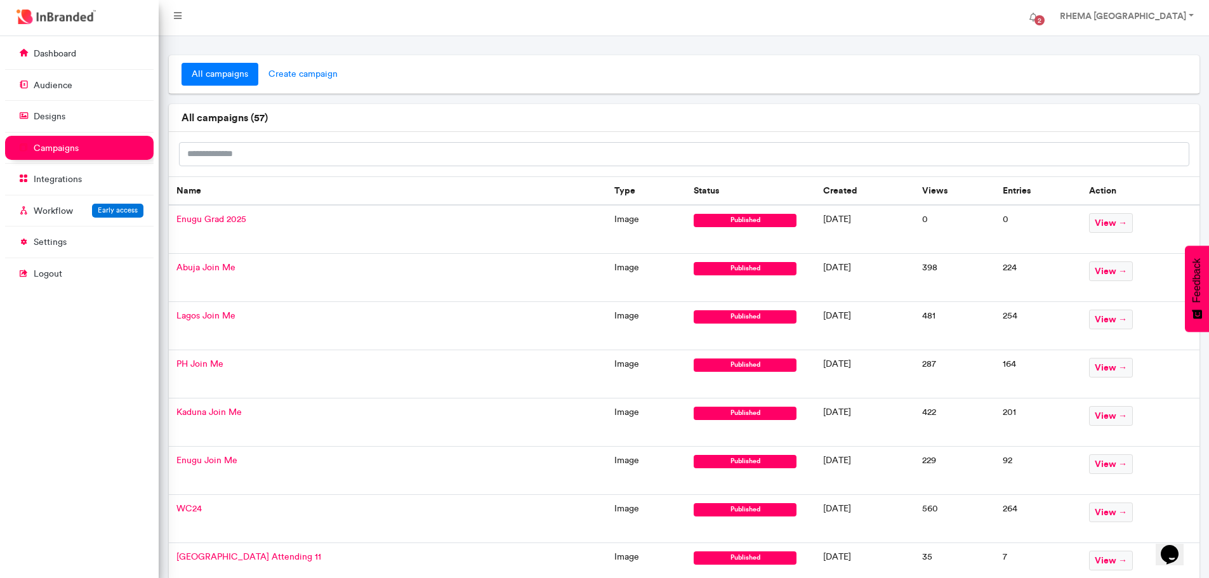
click at [300, 71] on span "create campaign" at bounding box center [302, 74] width 89 height 23
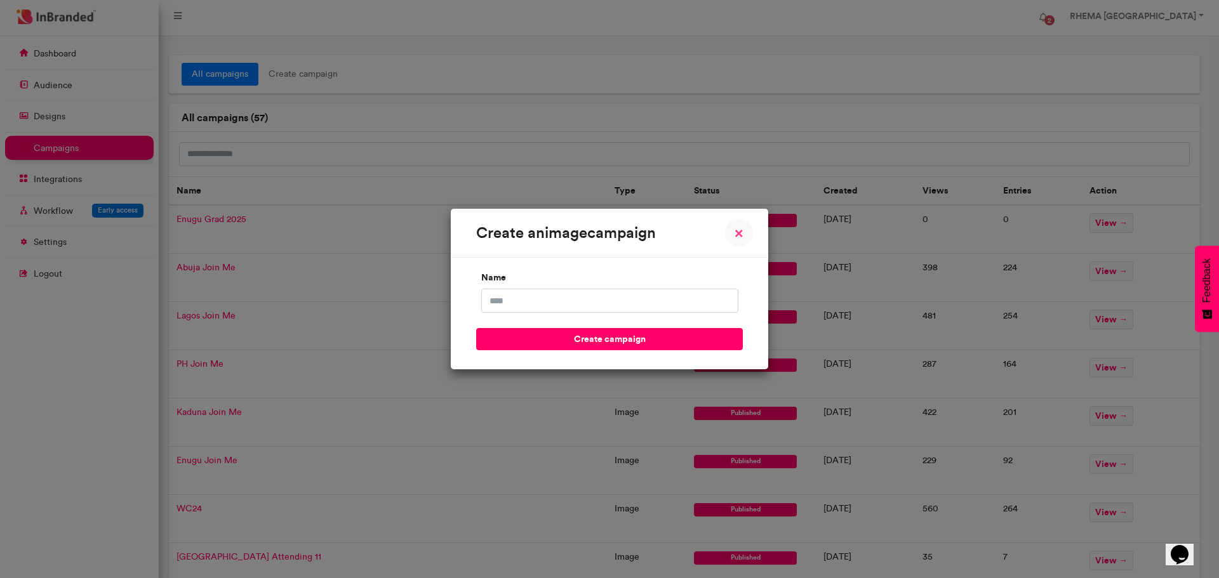
click at [738, 237] on span "×" at bounding box center [738, 232] width 9 height 15
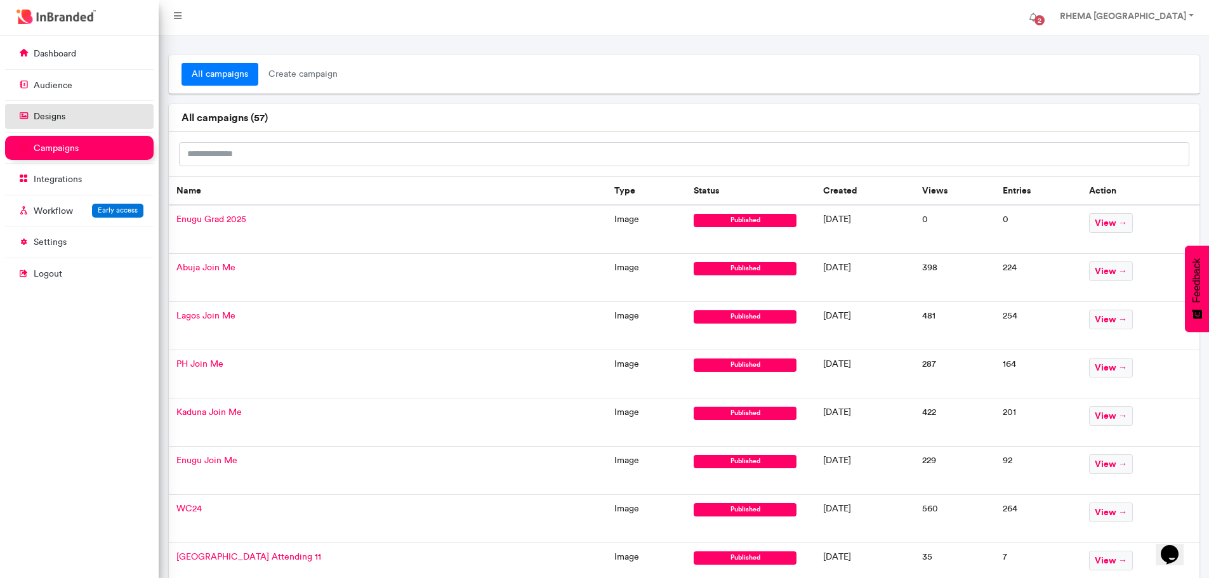
click at [60, 110] on link "designs" at bounding box center [79, 116] width 149 height 24
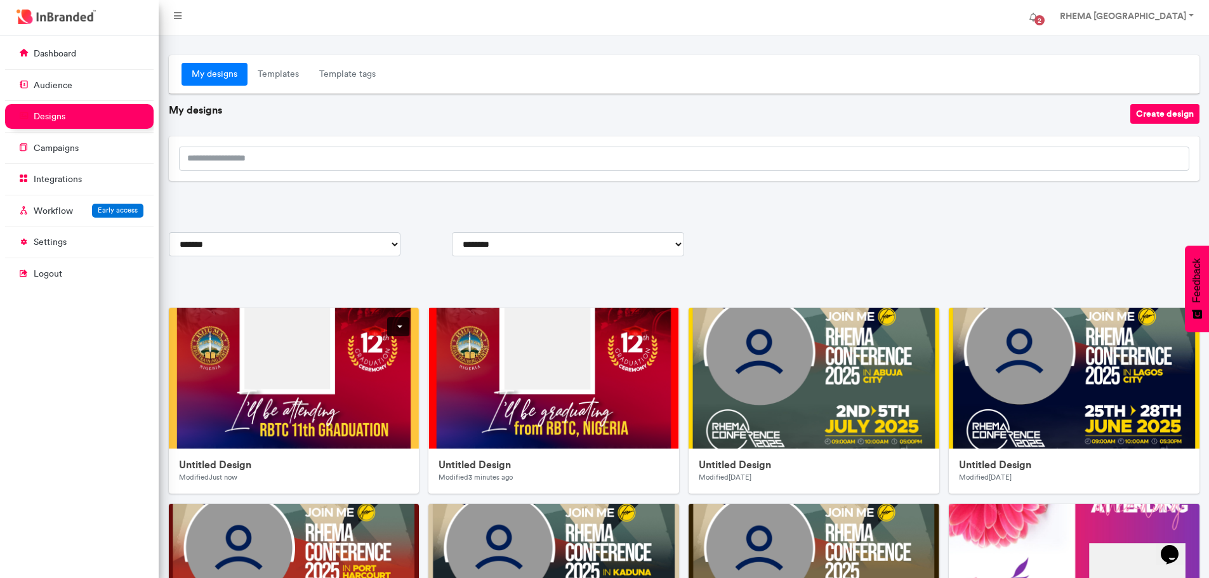
click at [359, 392] on img at bounding box center [423, 562] width 508 height 508
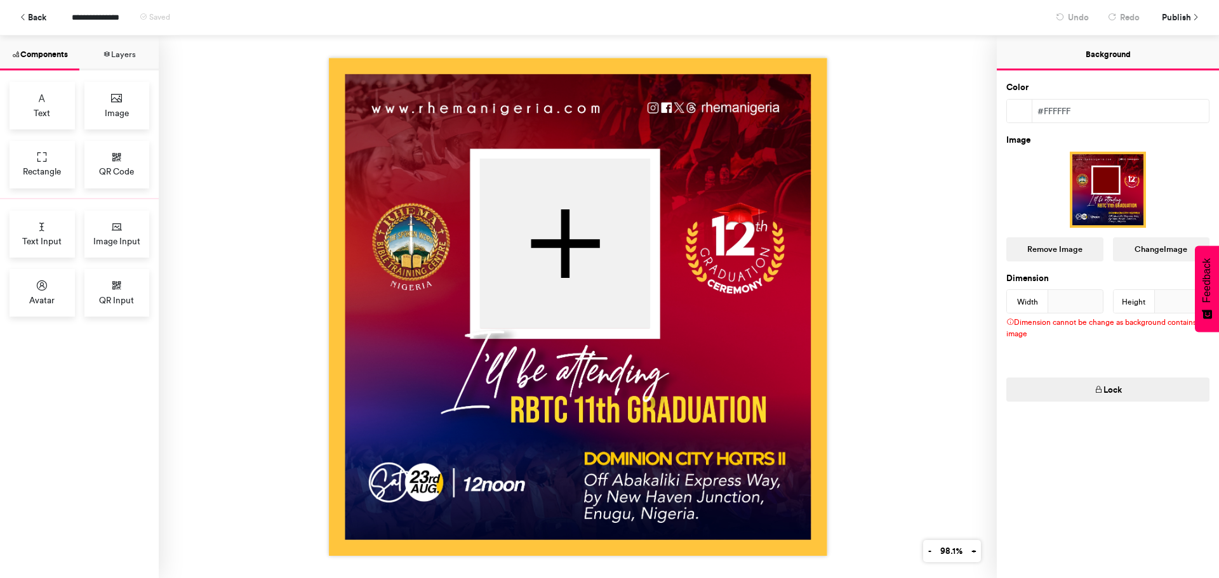
click at [766, 72] on img at bounding box center [578, 307] width 498 height 498
drag, startPoint x: 811, startPoint y: 63, endPoint x: 771, endPoint y: 140, distance: 86.3
click at [771, 140] on img at bounding box center [578, 307] width 498 height 498
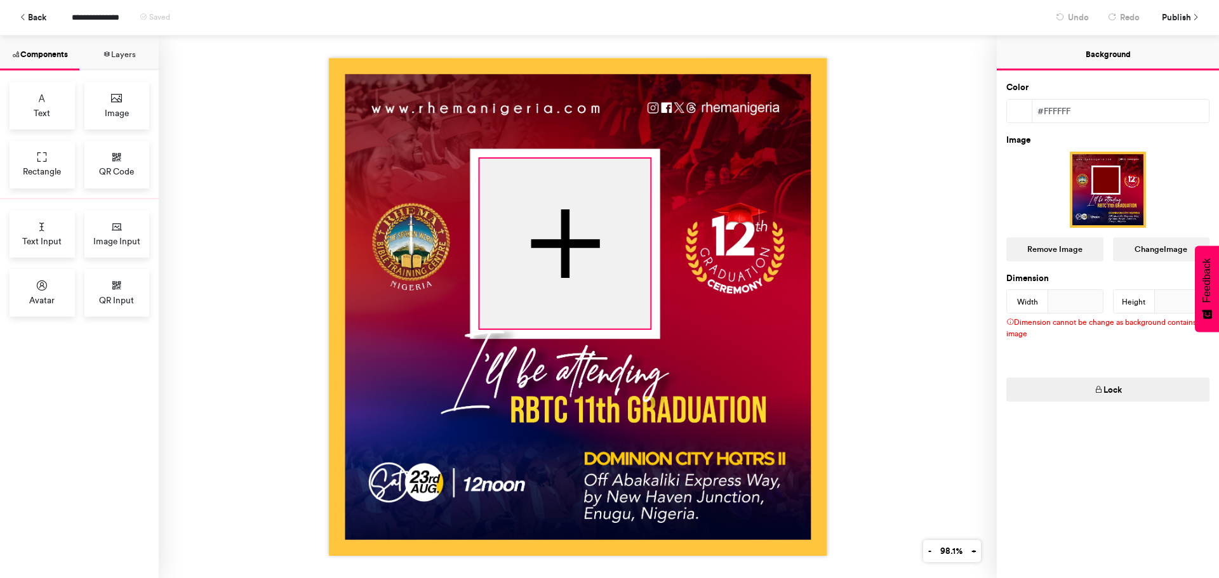
drag, startPoint x: 688, startPoint y: 213, endPoint x: 611, endPoint y: 318, distance: 129.9
click at [611, 318] on div at bounding box center [578, 307] width 498 height 498
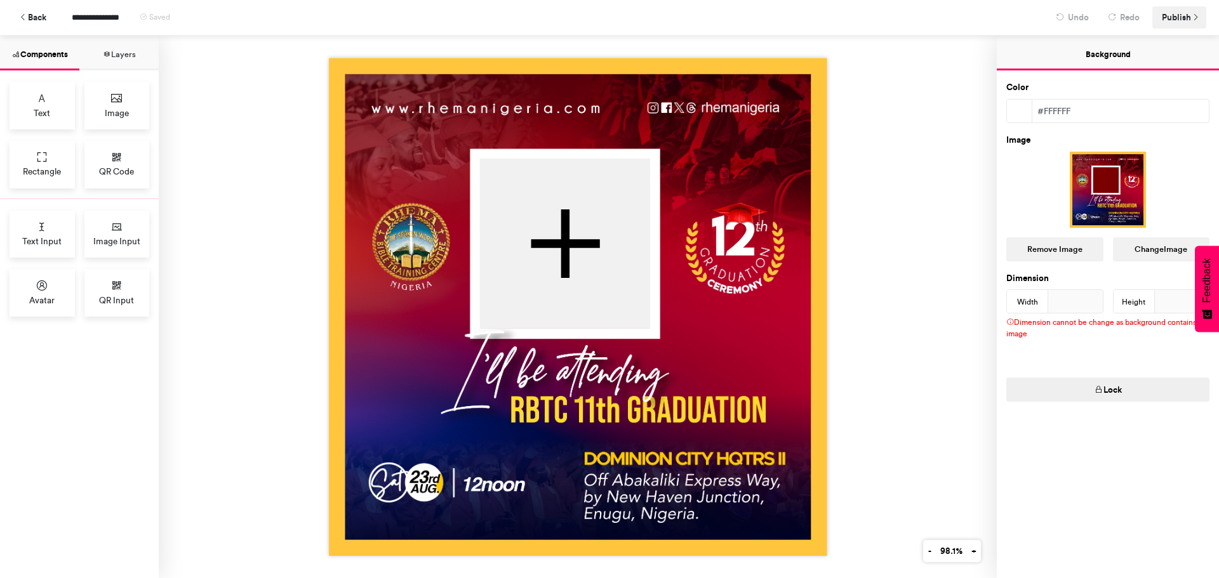
click at [1179, 15] on span "Publish" at bounding box center [1176, 17] width 29 height 22
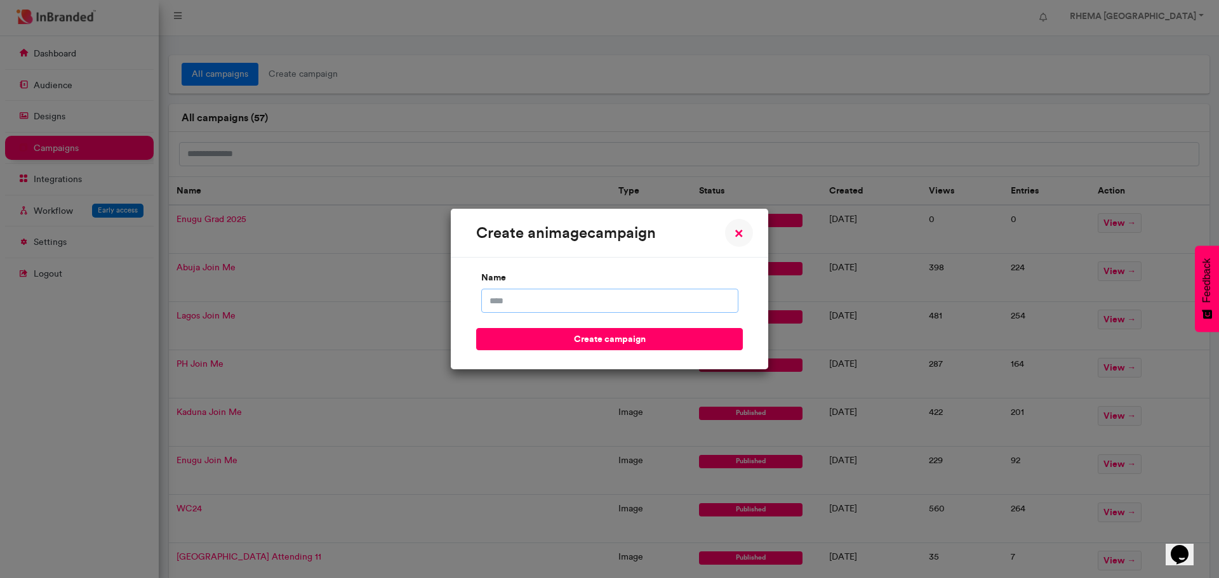
click at [524, 296] on input "name" at bounding box center [609, 301] width 257 height 24
type input "**********"
click at [543, 340] on button "create campaign" at bounding box center [609, 339] width 267 height 22
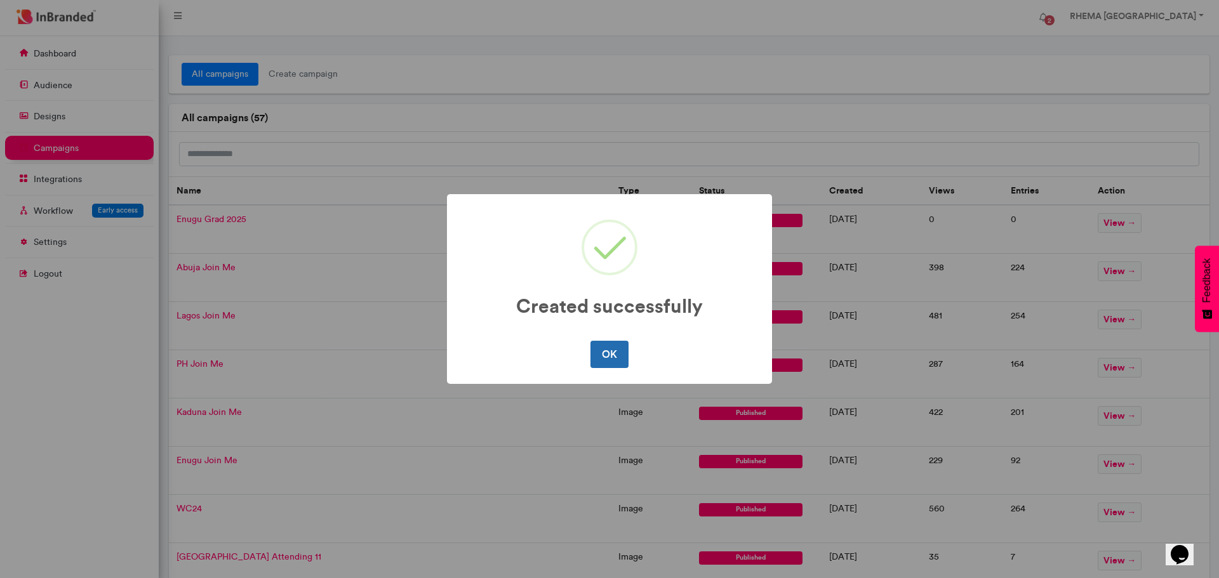
click at [610, 355] on button "OK" at bounding box center [608, 354] width 37 height 27
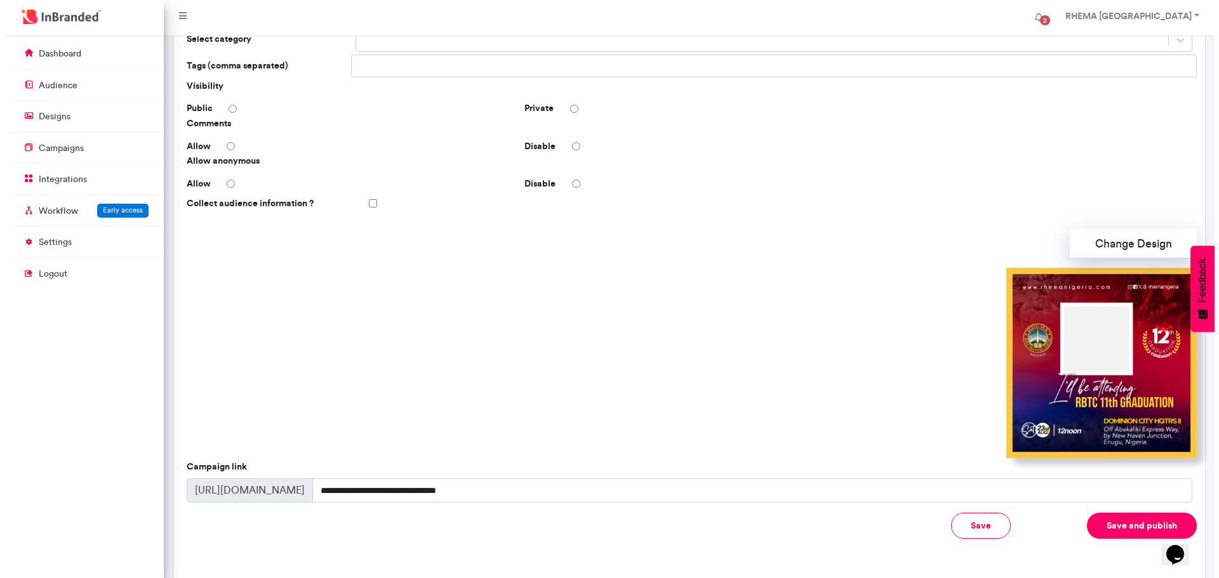
scroll to position [256, 0]
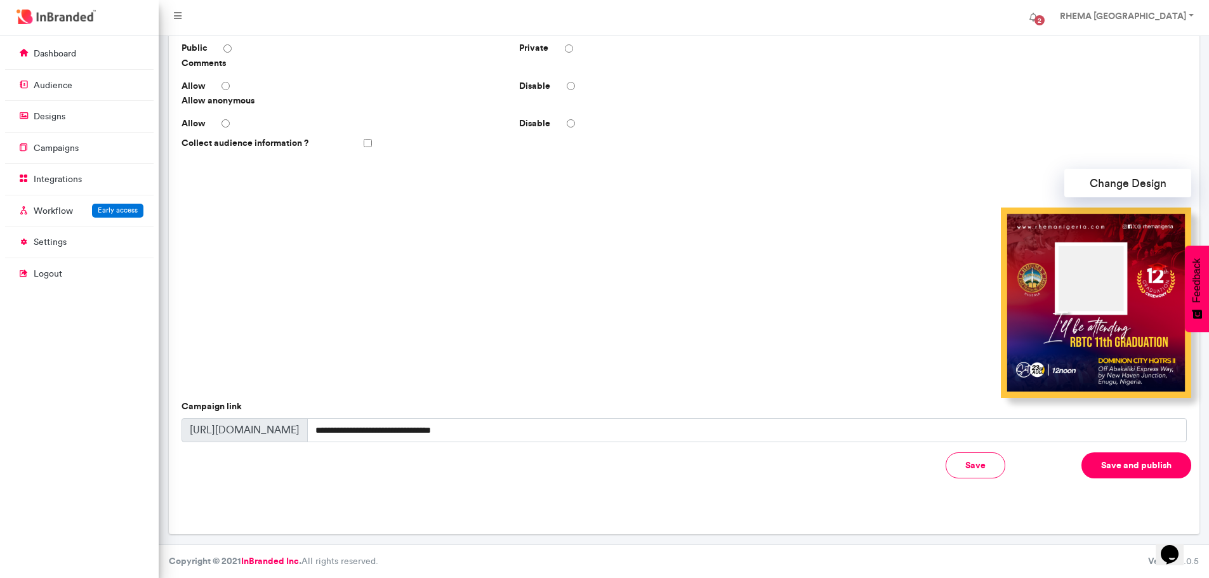
click at [1097, 459] on button "Save and publish" at bounding box center [1137, 466] width 110 height 26
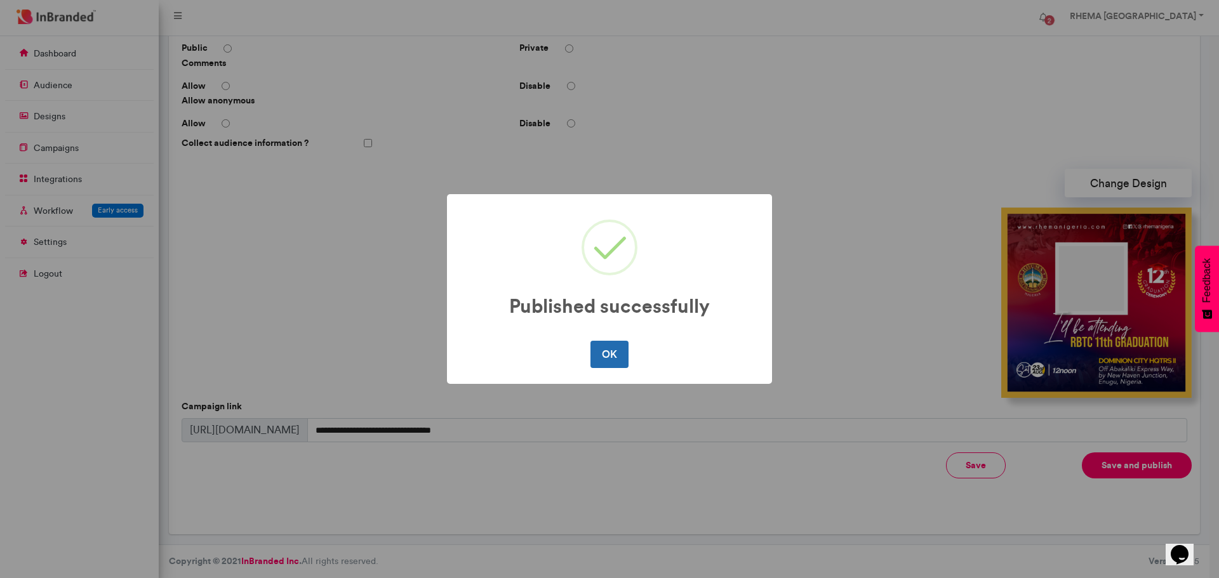
click at [599, 366] on button "OK" at bounding box center [608, 354] width 37 height 27
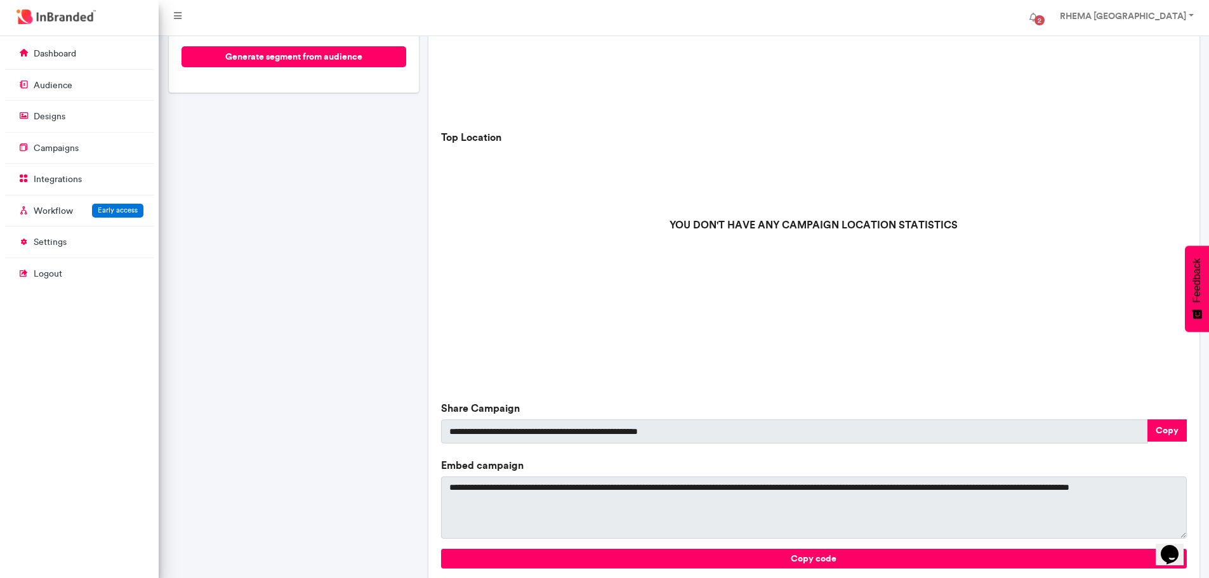
scroll to position [272, 0]
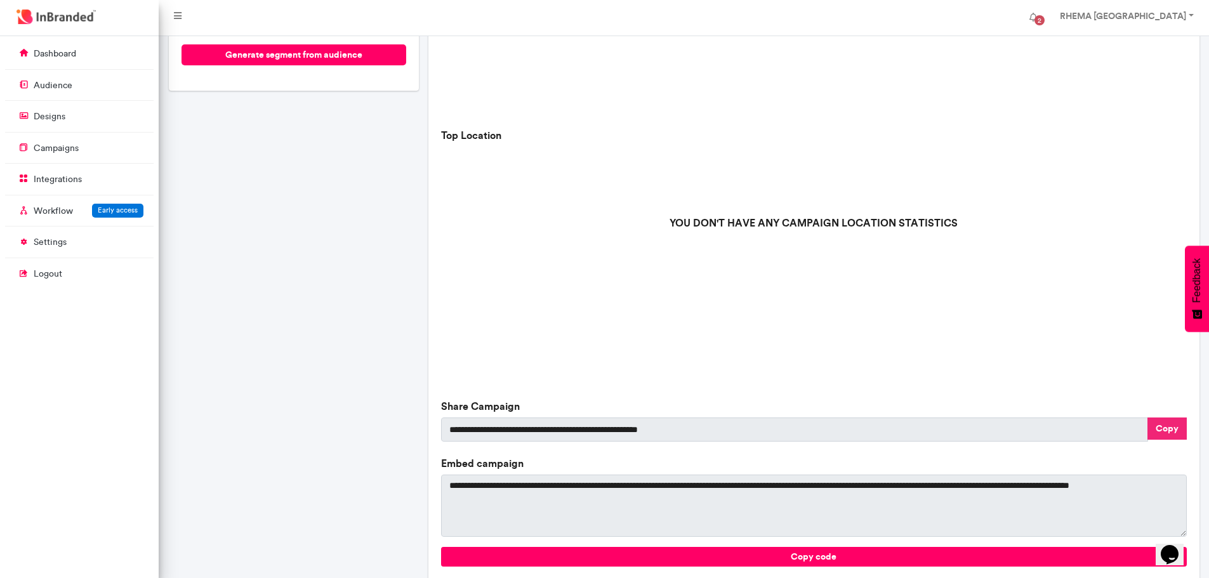
click at [1156, 434] on button "Copy" at bounding box center [1167, 429] width 39 height 22
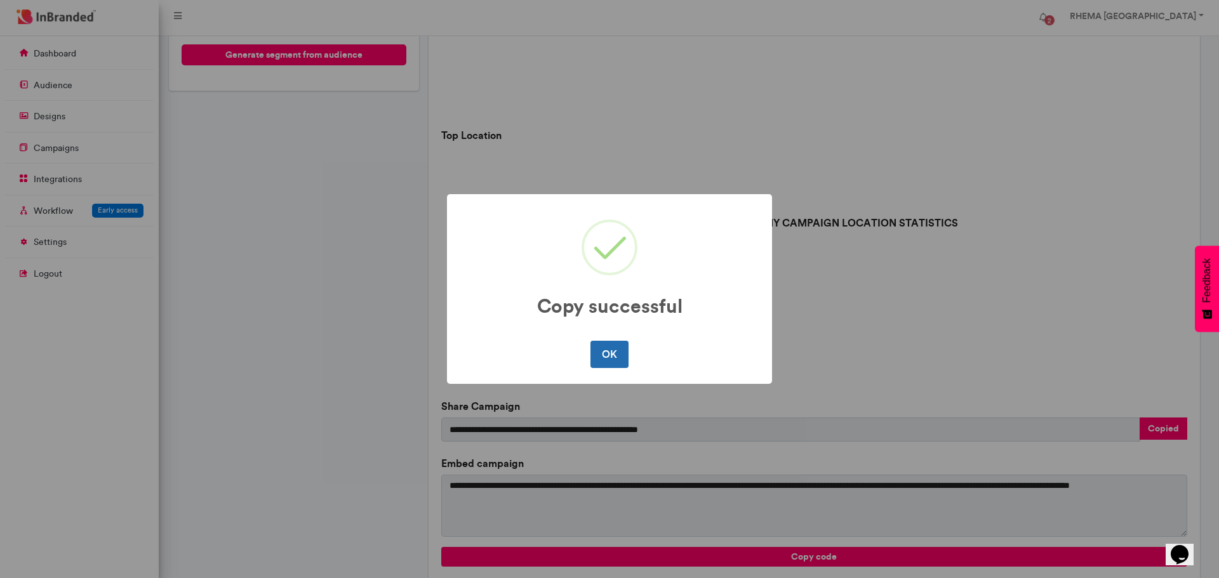
click at [619, 363] on button "OK" at bounding box center [608, 354] width 37 height 27
